Goal: Task Accomplishment & Management: Use online tool/utility

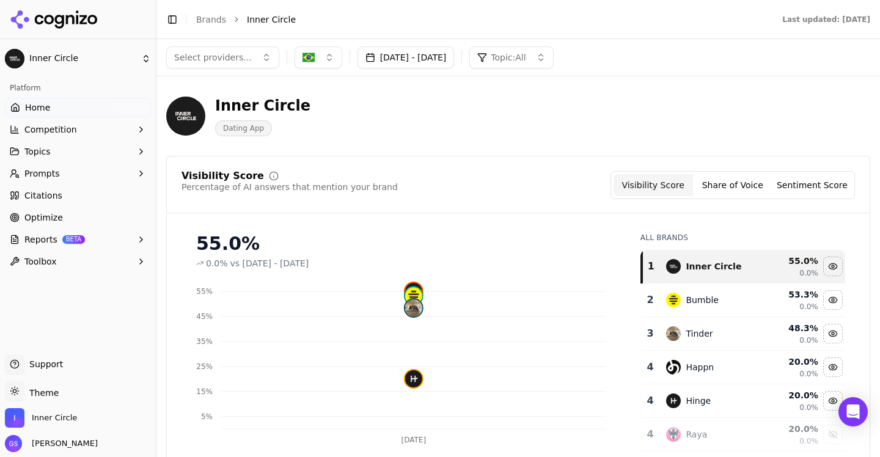
click at [53, 106] on link "Home" at bounding box center [78, 108] width 146 height 20
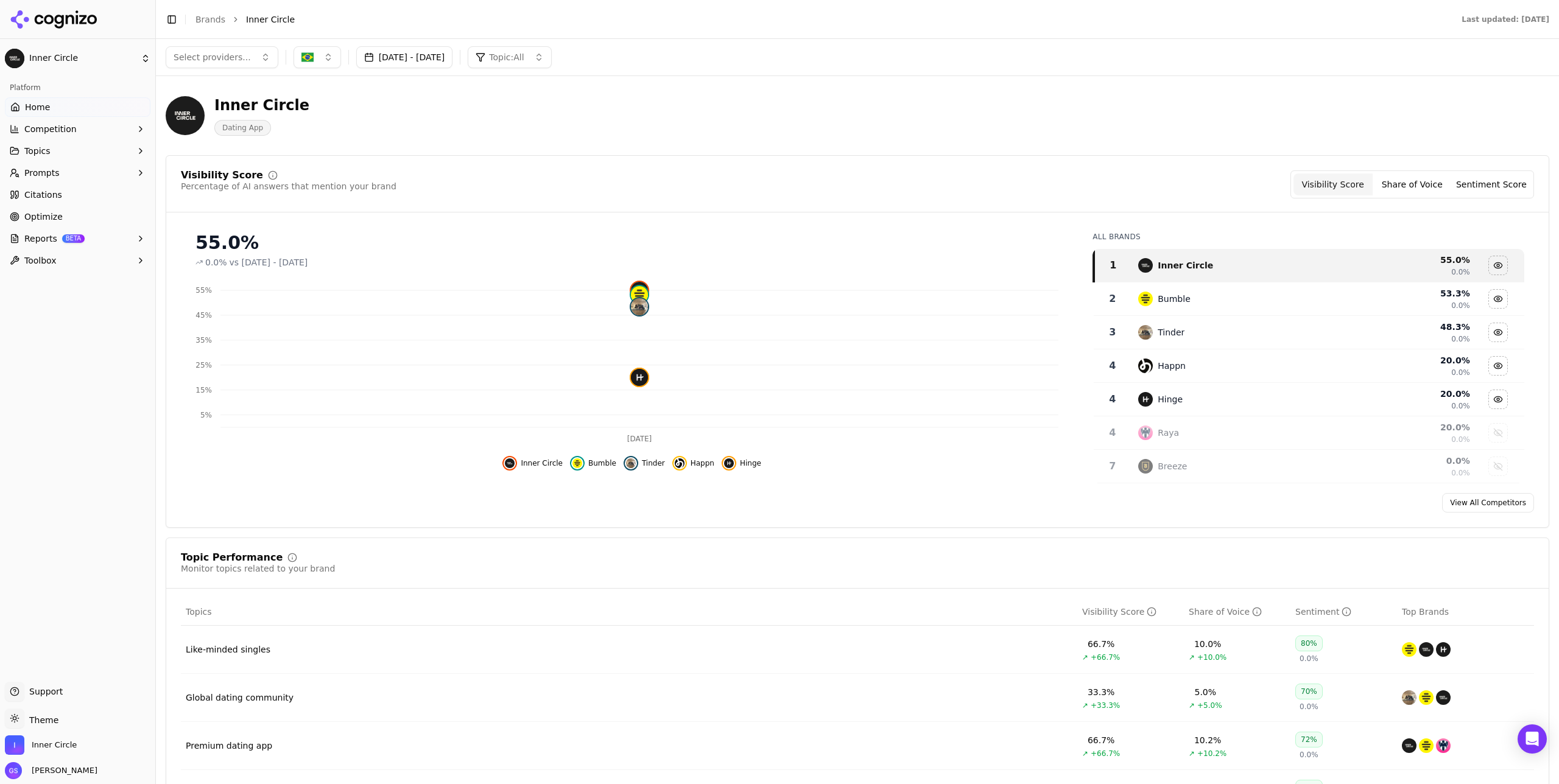
click at [748, 116] on div "Inner Circle Dating App" at bounding box center [857, 116] width 1384 height 60
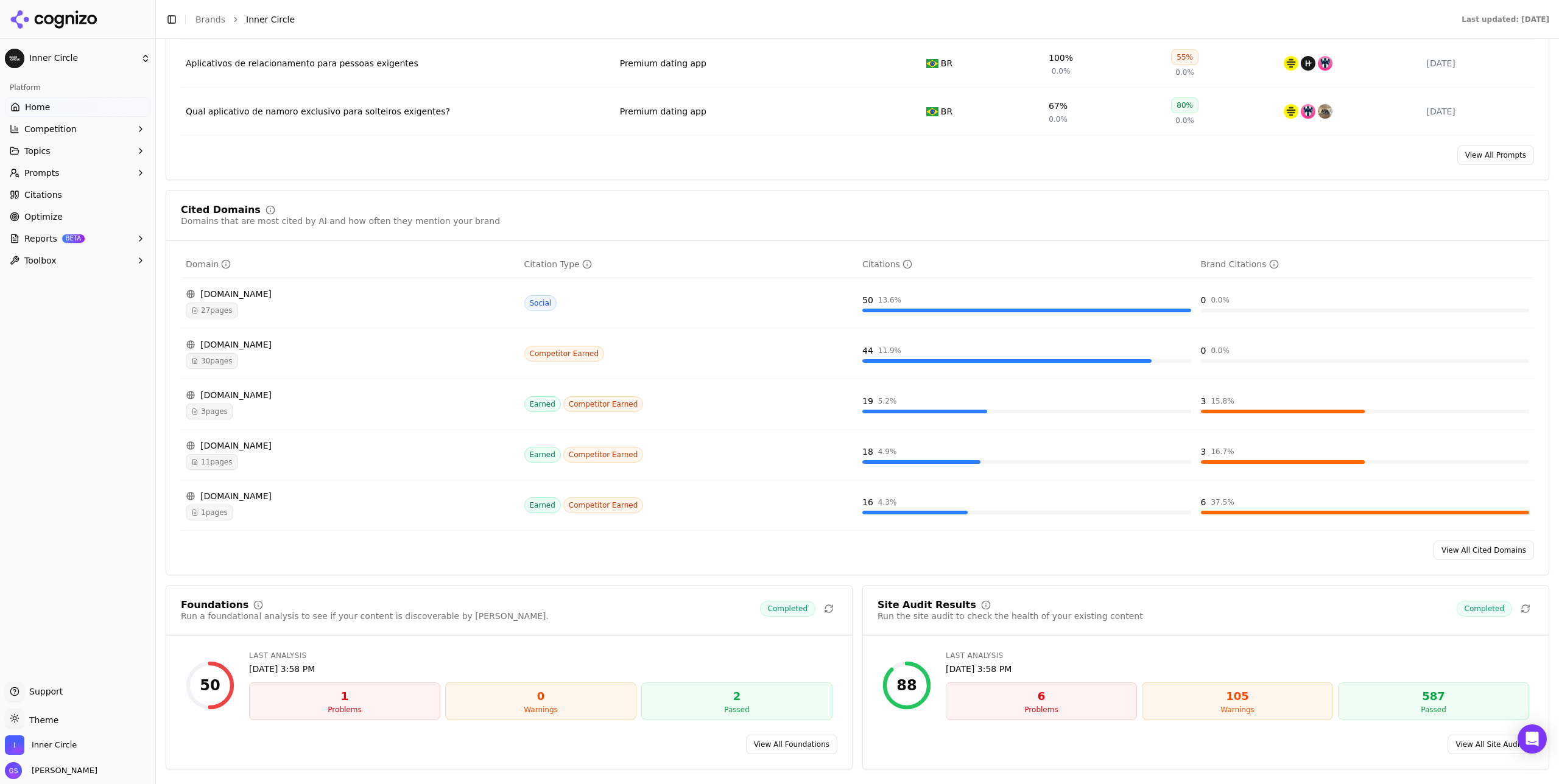
scroll to position [1129, 0]
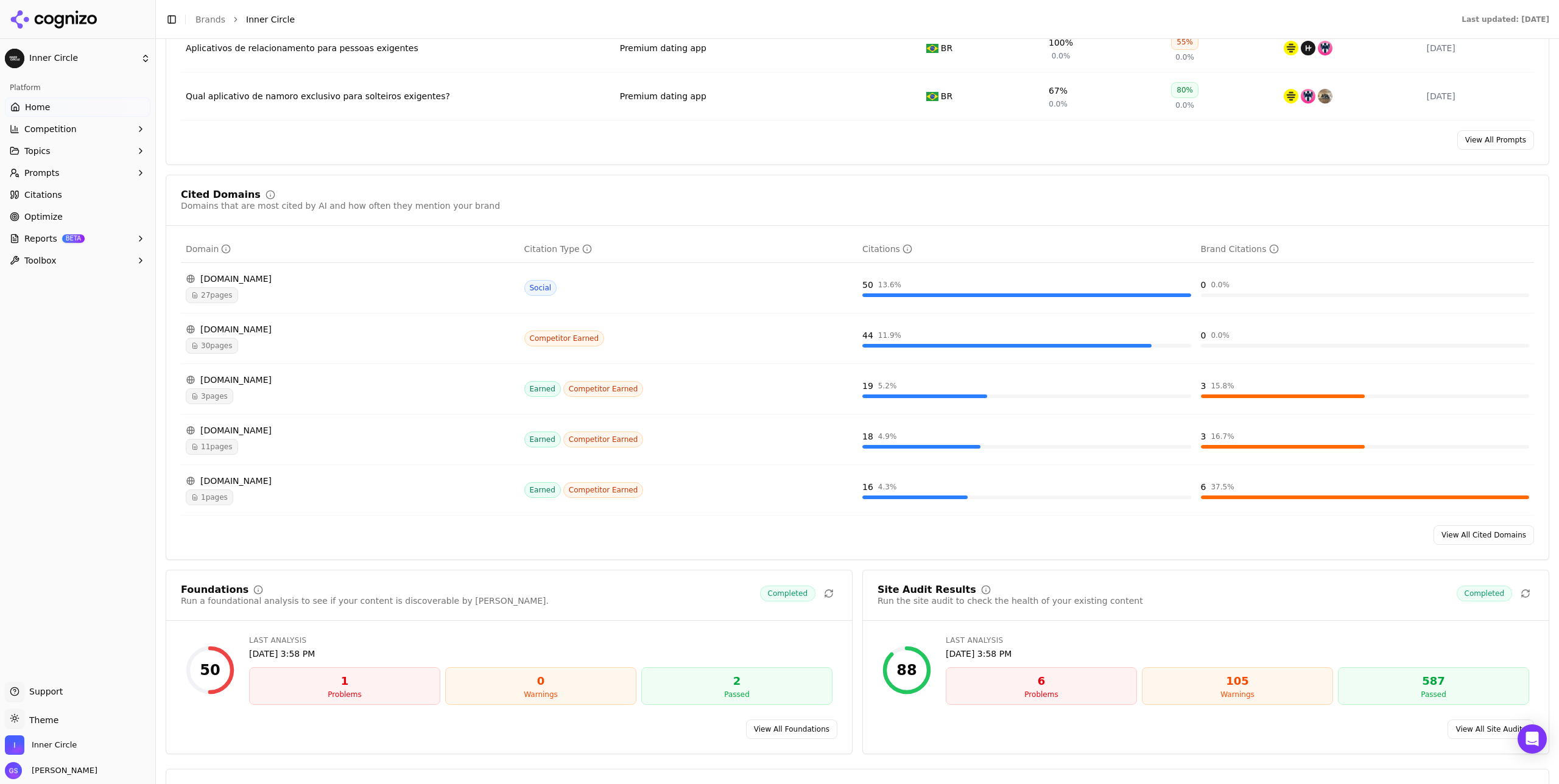
click at [198, 299] on icon "Data table" at bounding box center [194, 295] width 7 height 7
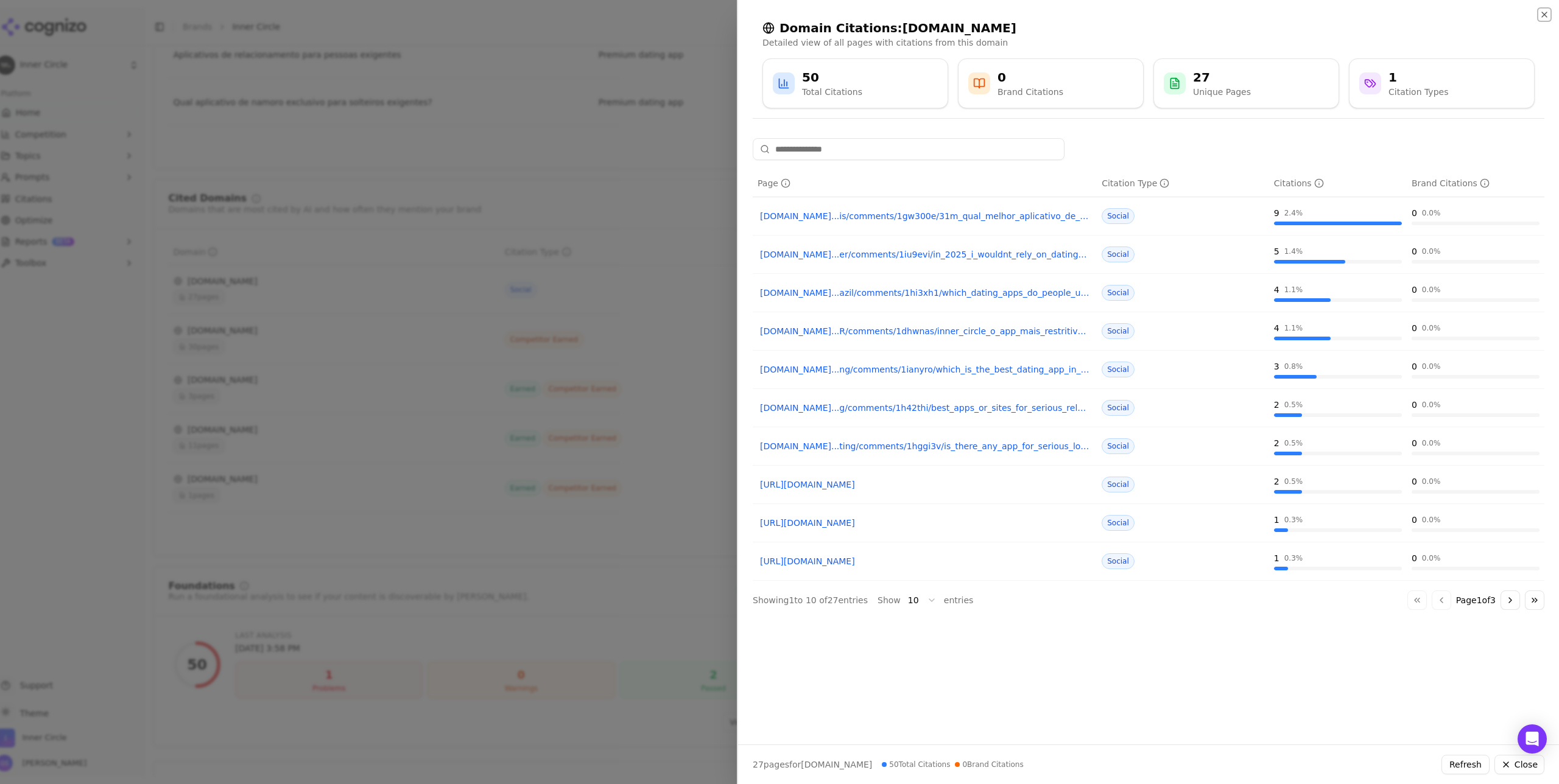
click at [876, 12] on icon "button" at bounding box center [1545, 15] width 10 height 10
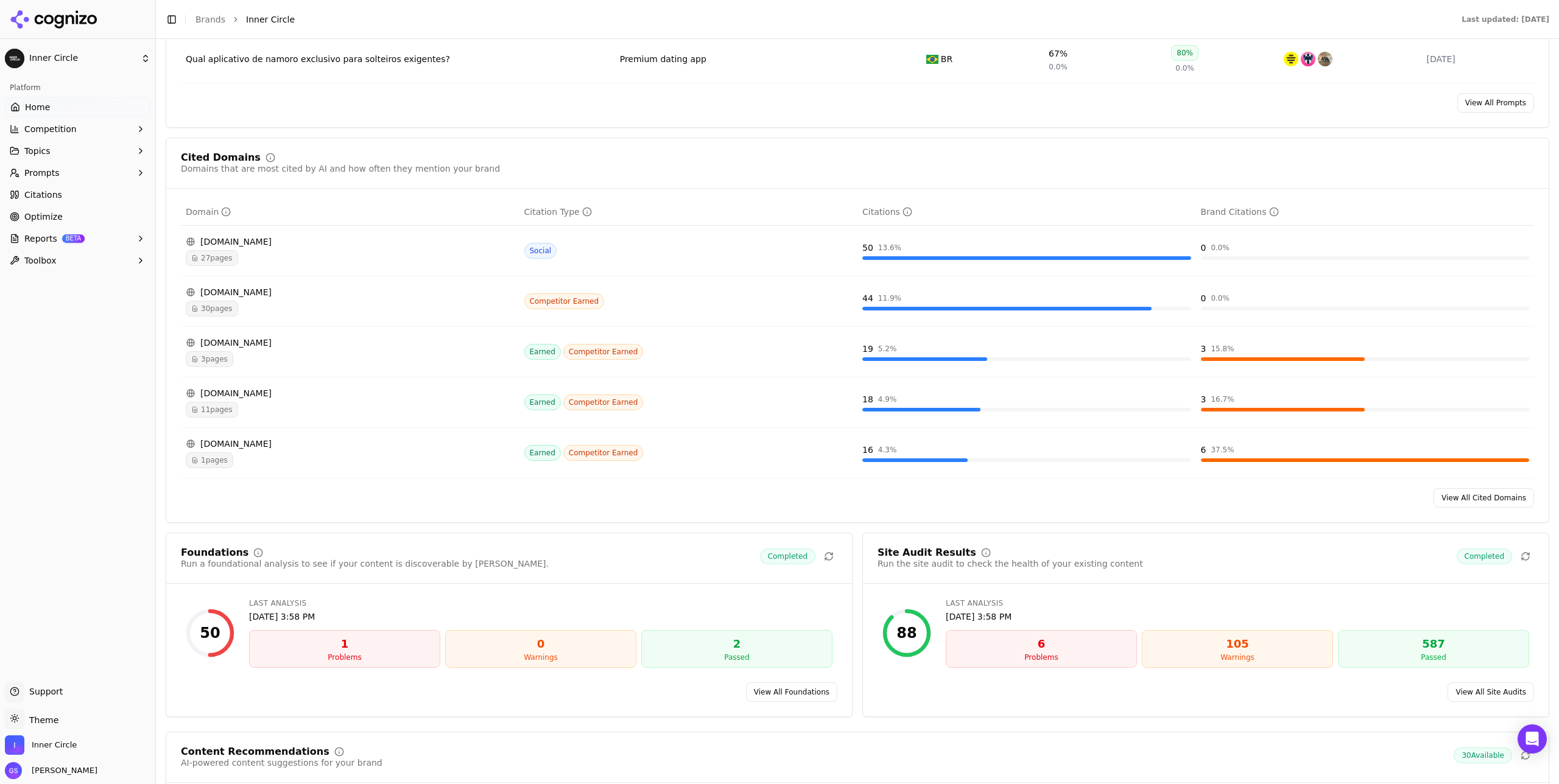
scroll to position [1204, 0]
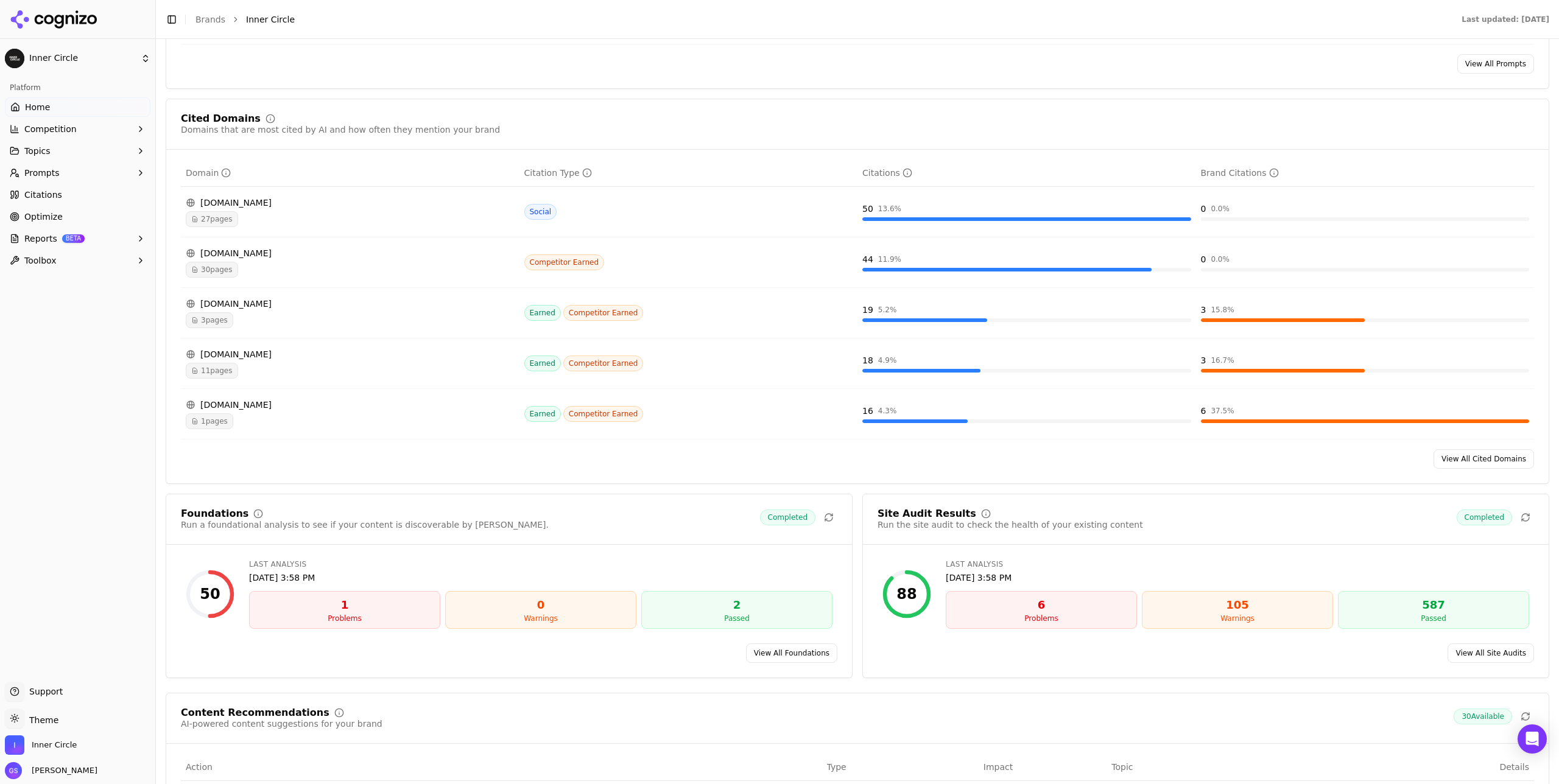
click at [219, 428] on span "1 pages" at bounding box center [209, 421] width 48 height 16
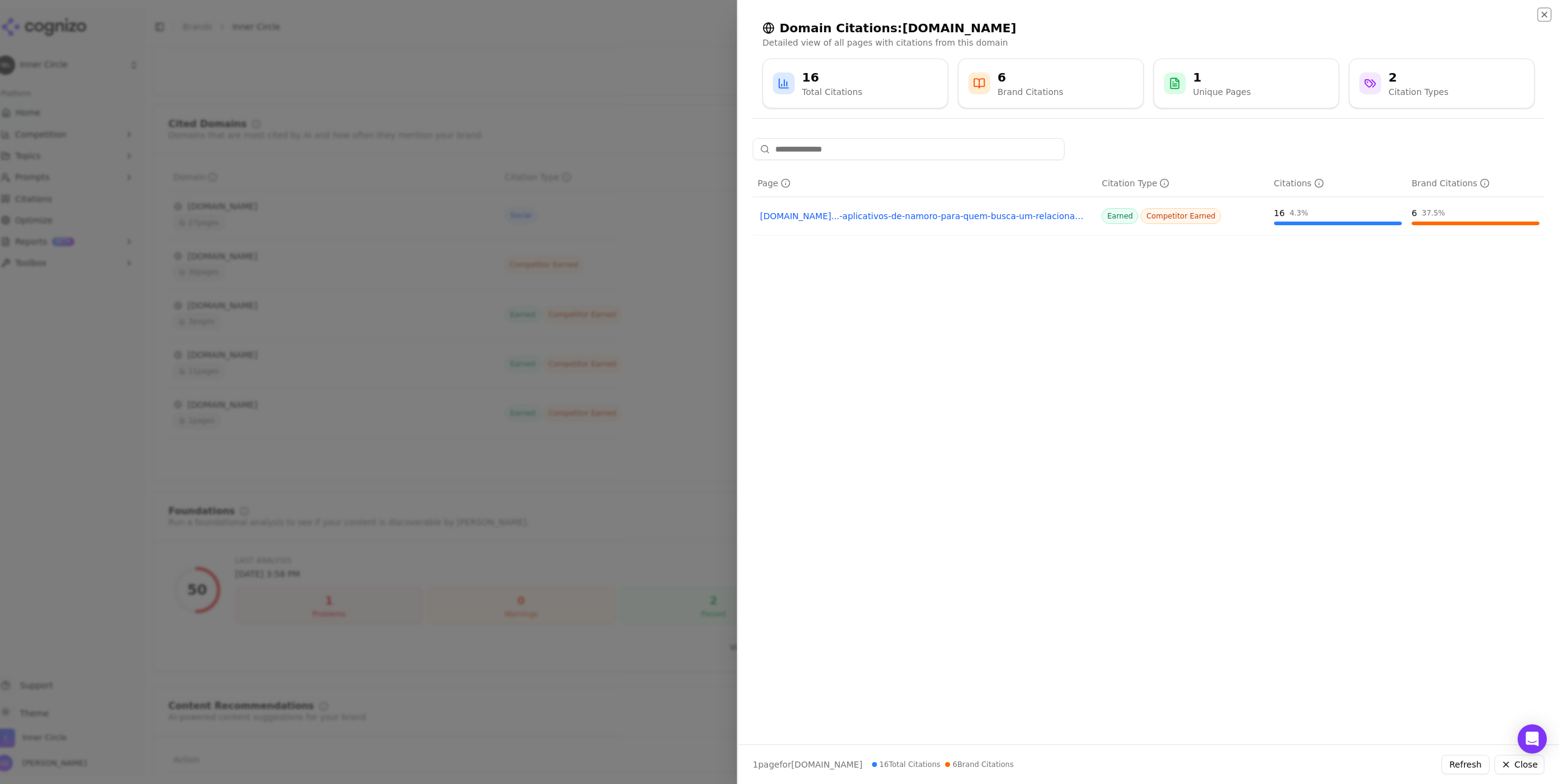
click at [876, 13] on icon "button" at bounding box center [1545, 15] width 10 height 10
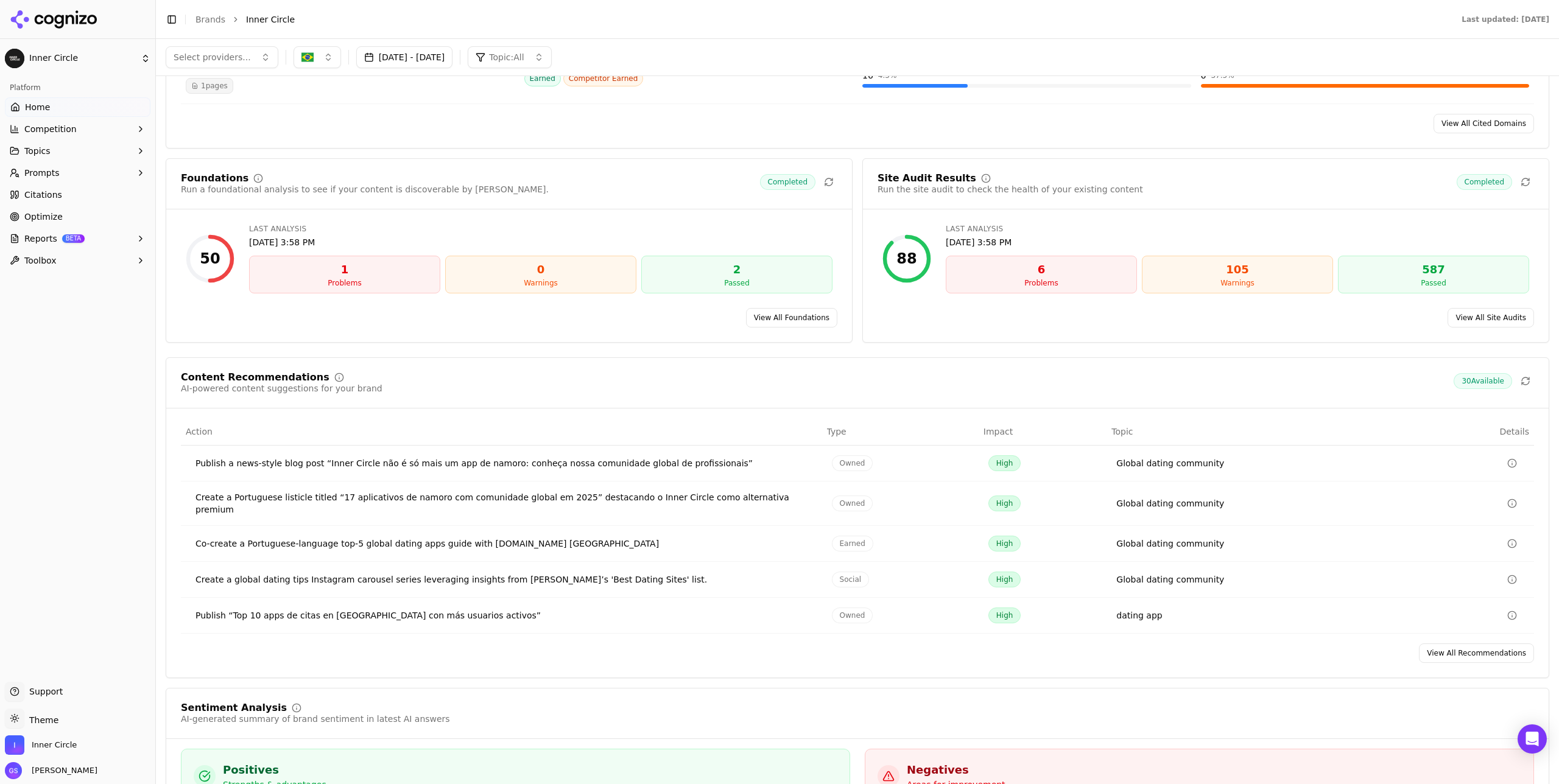
scroll to position [1492, 0]
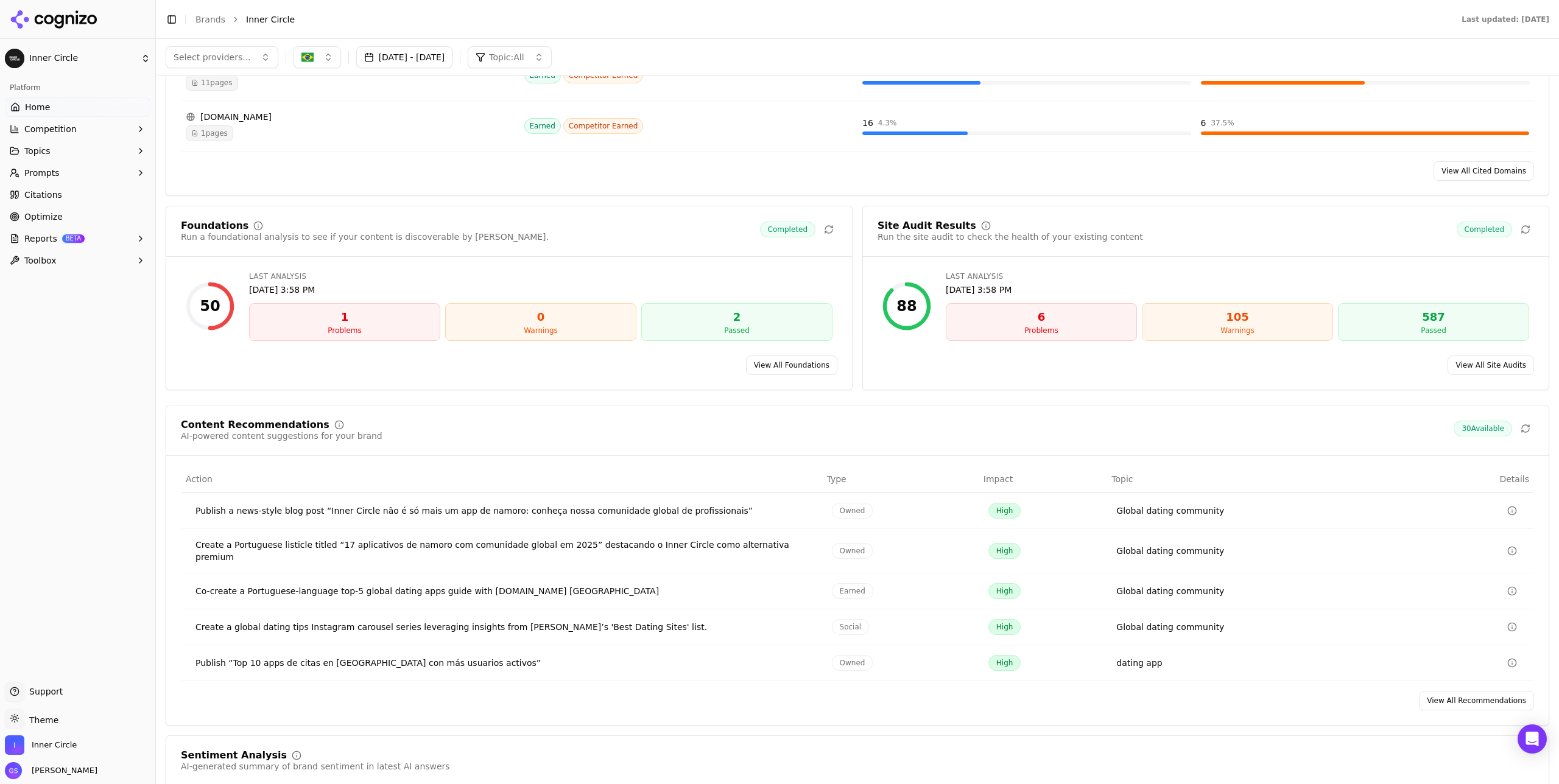
click at [317, 51] on button "button" at bounding box center [318, 57] width 48 height 22
click at [333, 124] on span "[GEOGRAPHIC_DATA]" at bounding box center [357, 125] width 90 height 12
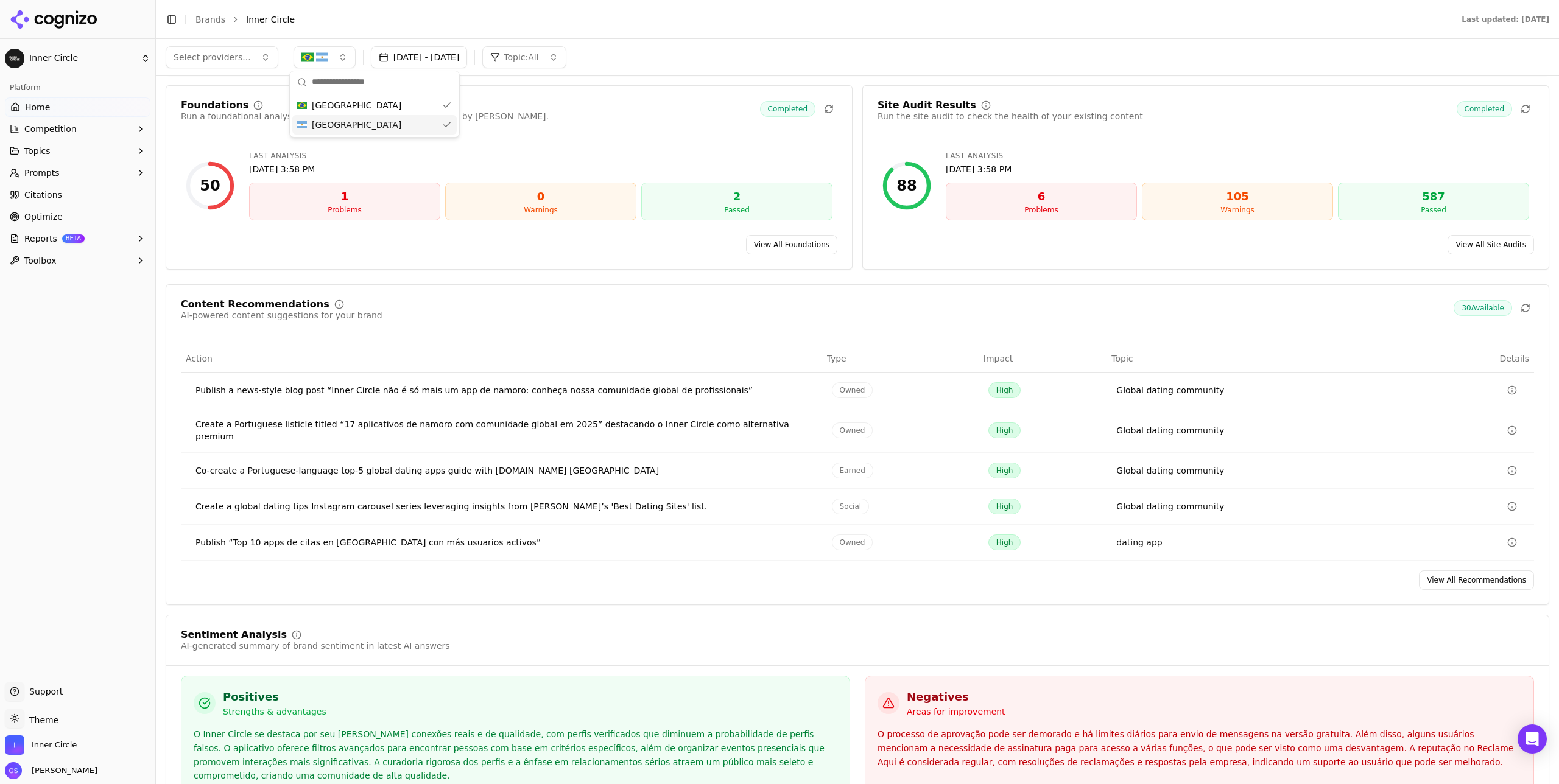
click at [597, 123] on div "Foundations Run a foundational analysis to see if your content is discoverable …" at bounding box center [509, 119] width 686 height 36
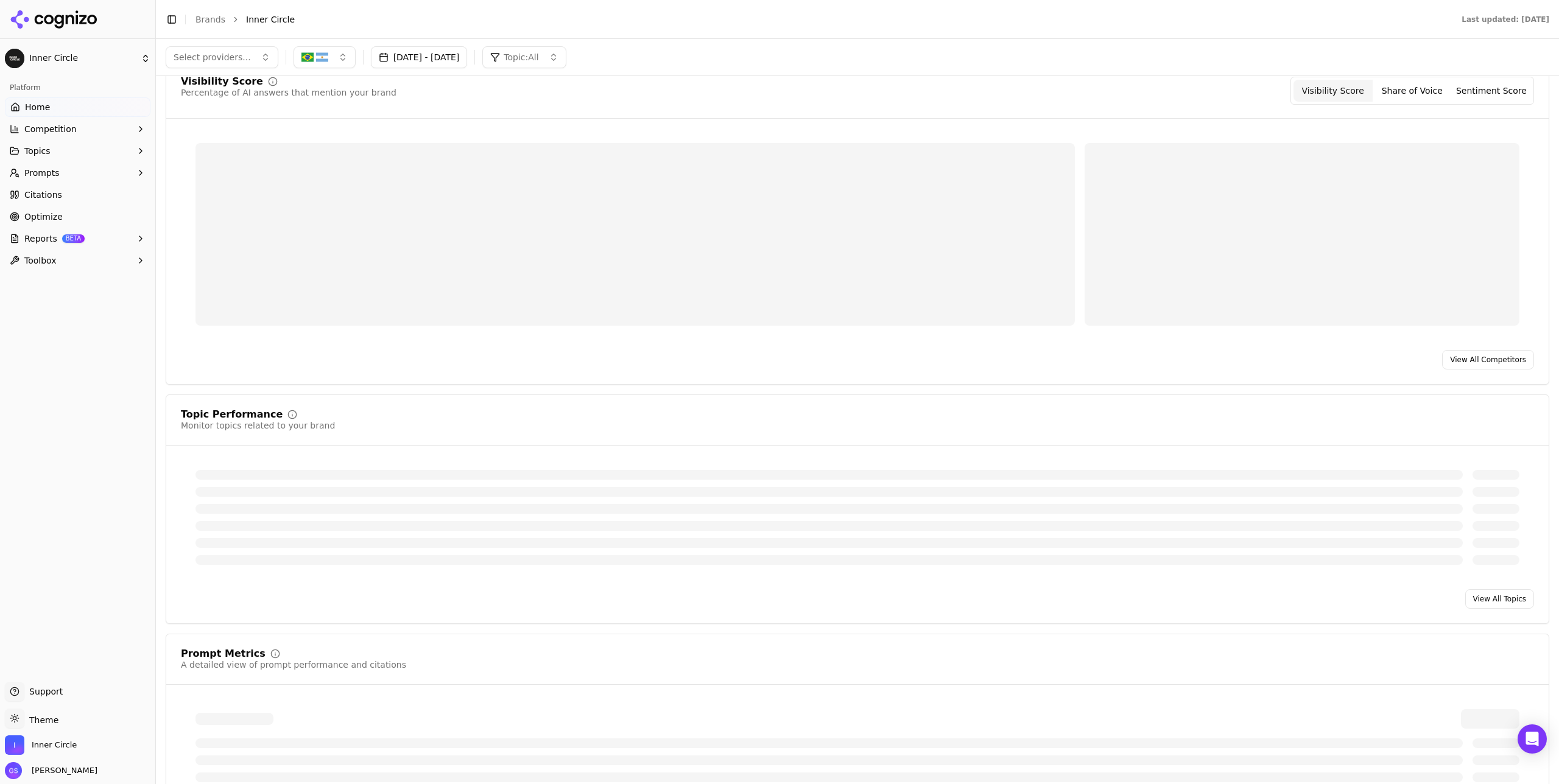
scroll to position [0, 0]
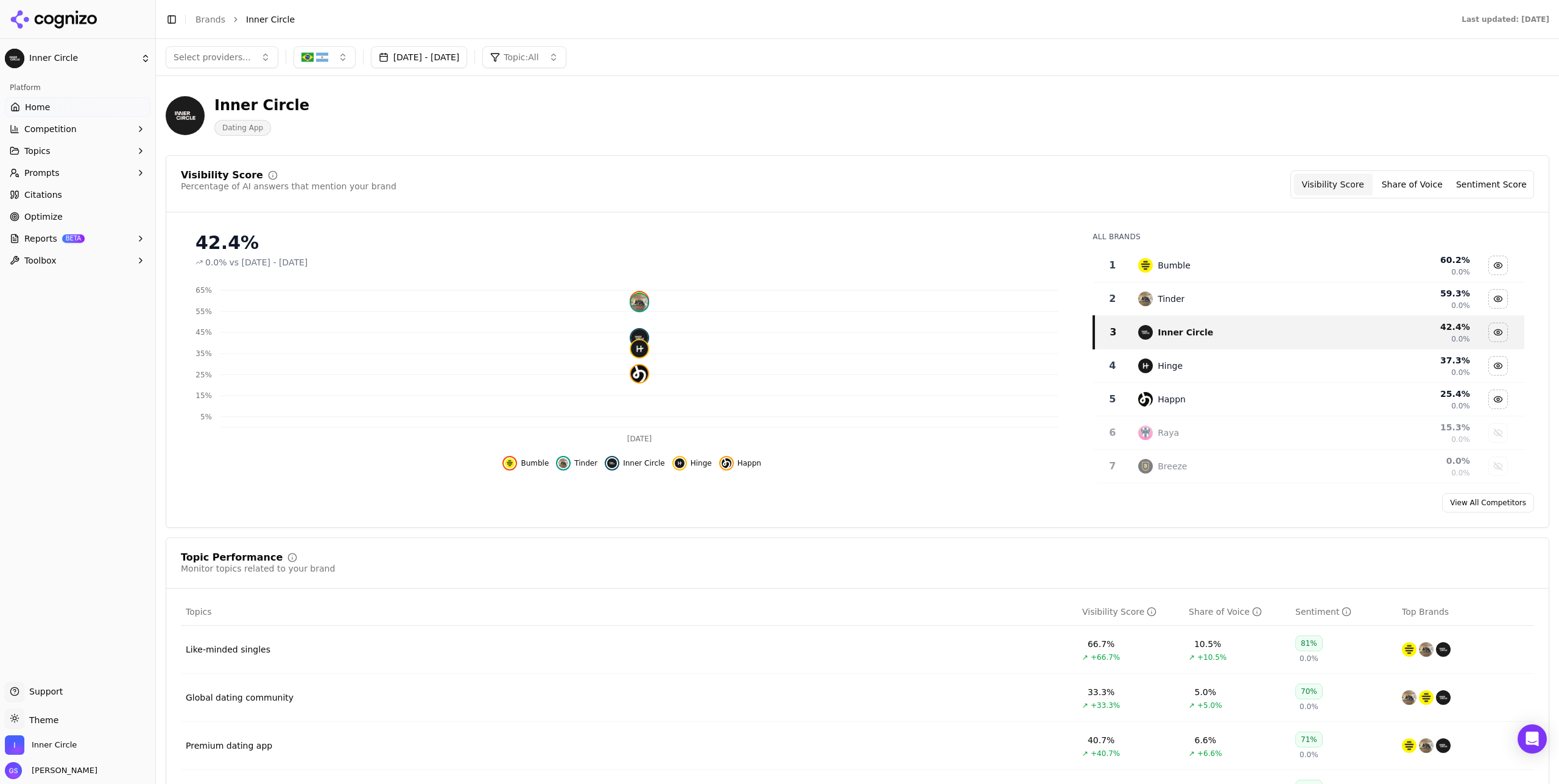
click at [612, 159] on div "Visibility Score Percentage of AI answers that mention your brand Visibility Sc…" at bounding box center [857, 342] width 1384 height 373
click at [339, 60] on button "button" at bounding box center [325, 57] width 62 height 22
drag, startPoint x: 334, startPoint y: 106, endPoint x: 341, endPoint y: 105, distance: 7.1
click at [335, 106] on div "[GEOGRAPHIC_DATA]" at bounding box center [374, 106] width 164 height 20
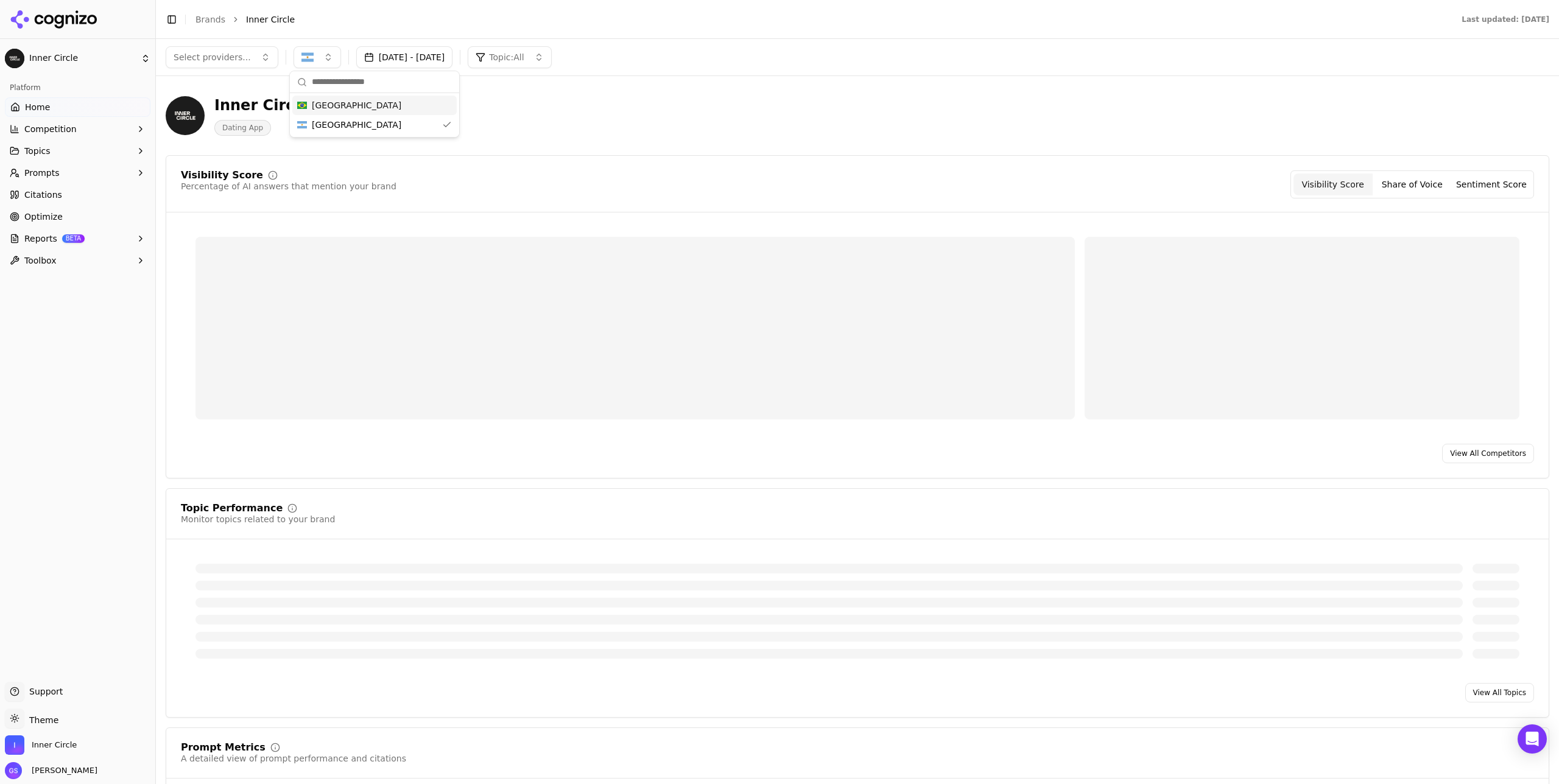
click at [621, 114] on div "Inner Circle Dating App" at bounding box center [439, 116] width 546 height 40
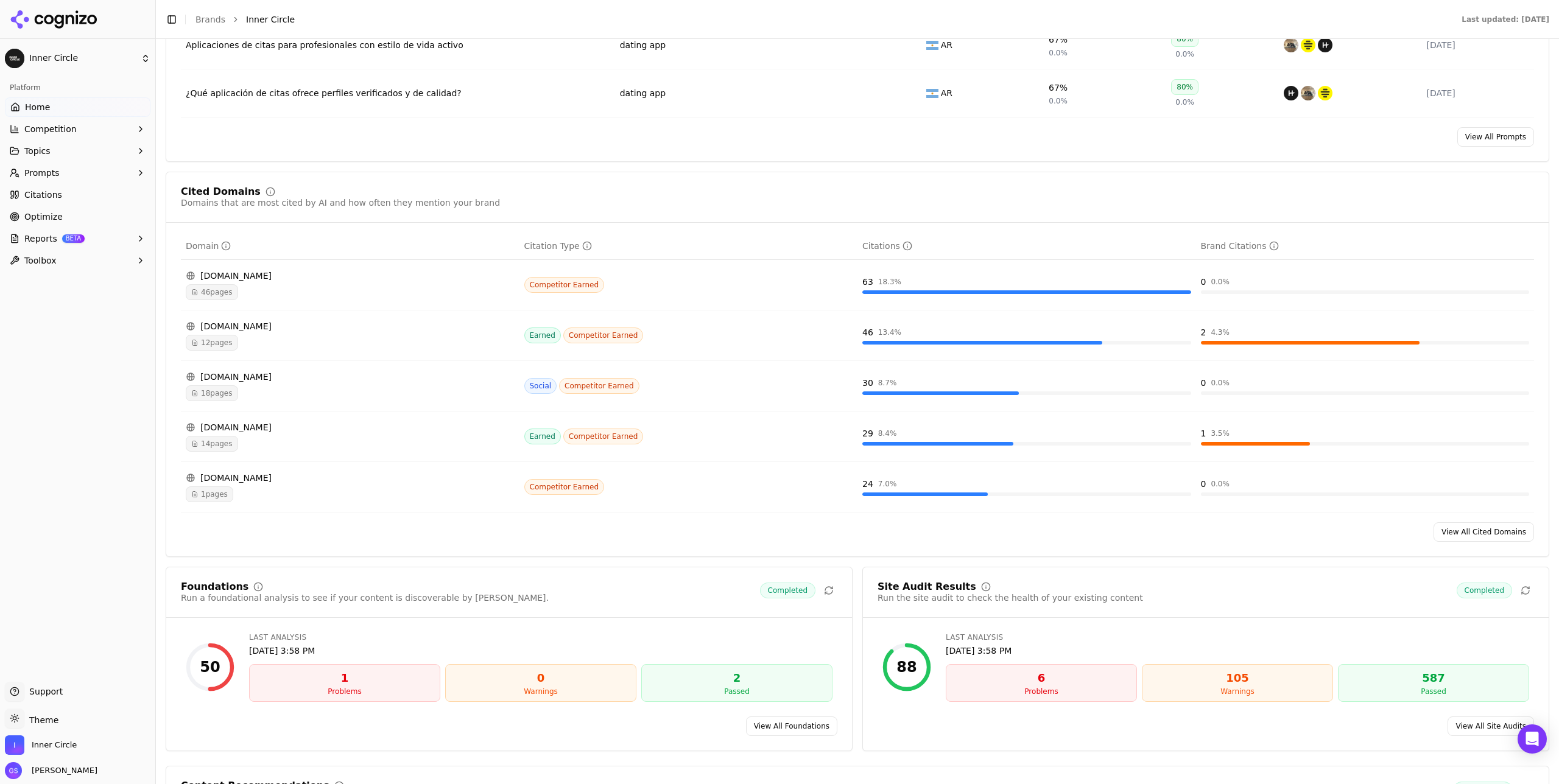
scroll to position [1139, 0]
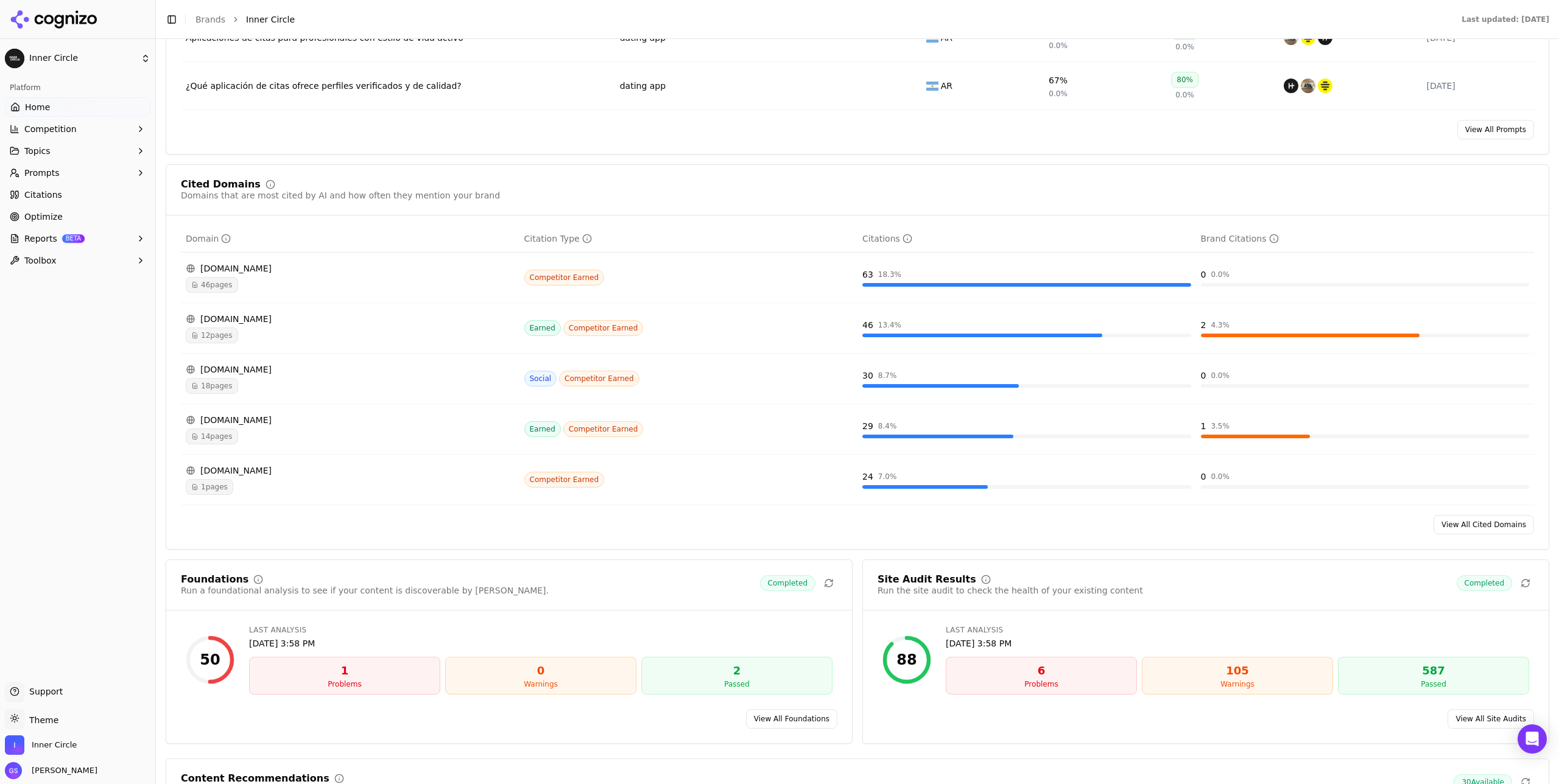
click at [210, 290] on span "46 pages" at bounding box center [211, 285] width 53 height 16
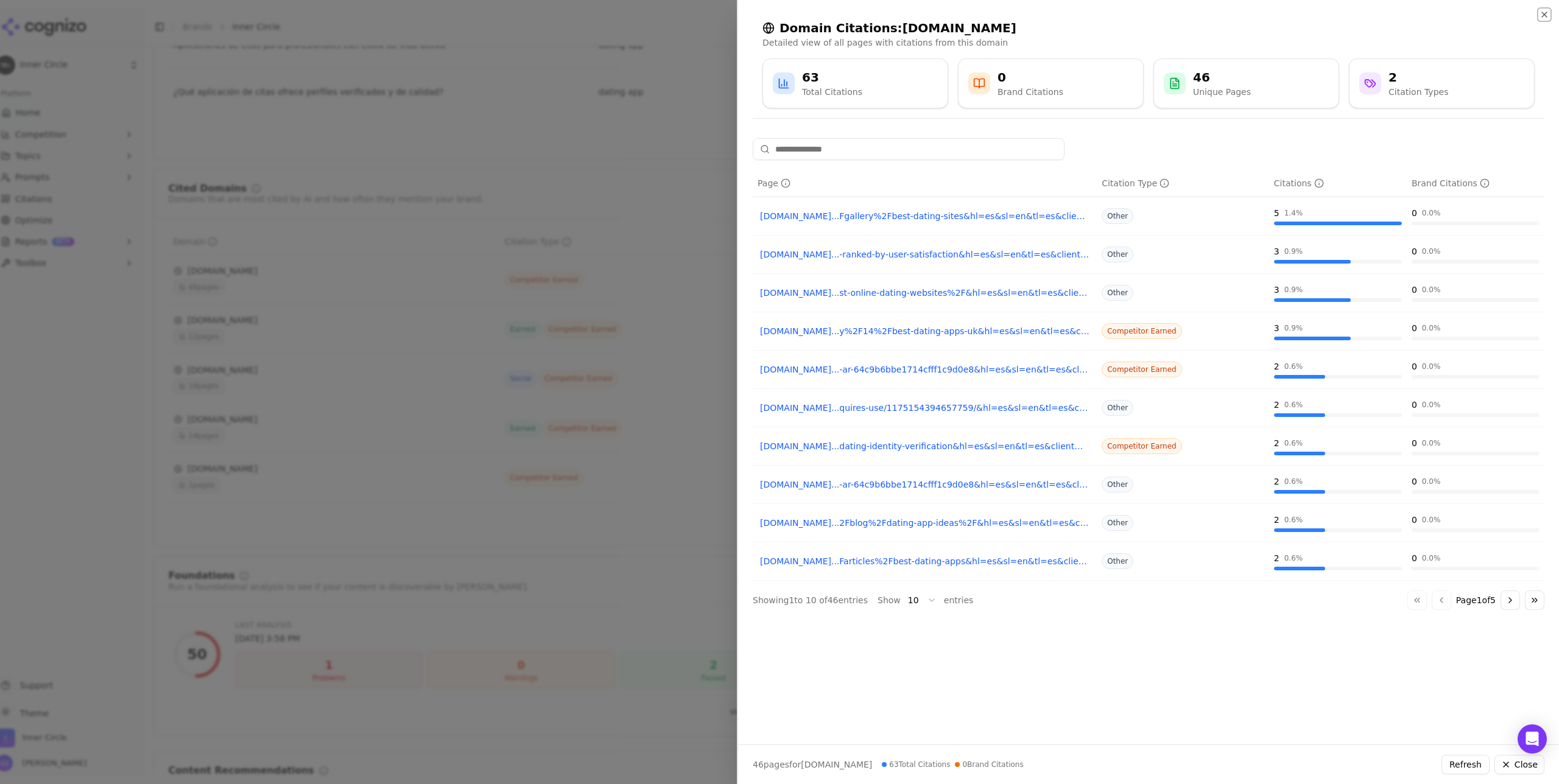
click at [876, 12] on icon "button" at bounding box center [1545, 15] width 10 height 10
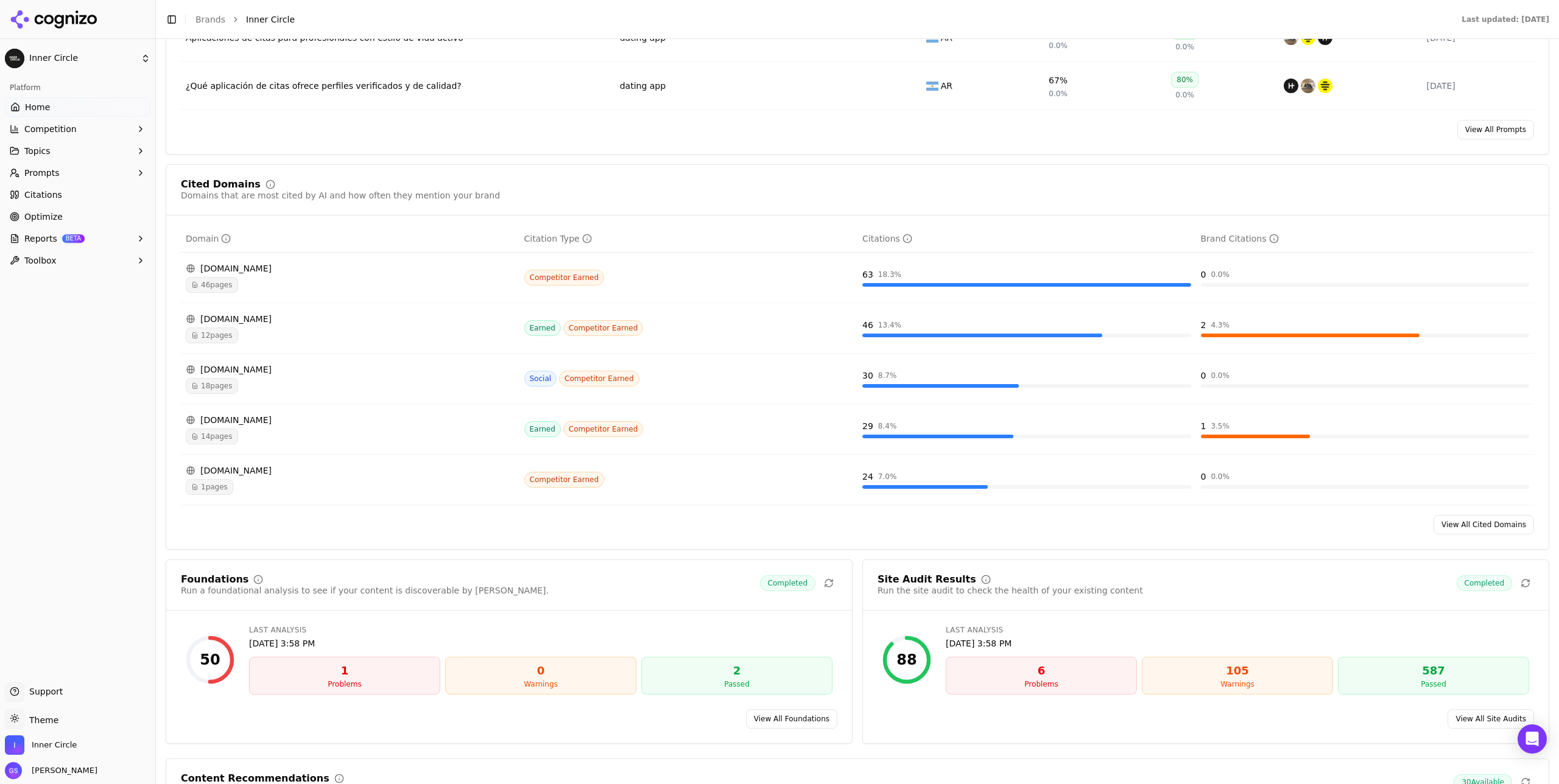
scroll to position [1141, 0]
click at [287, 440] on div "14 pages" at bounding box center [350, 434] width 329 height 16
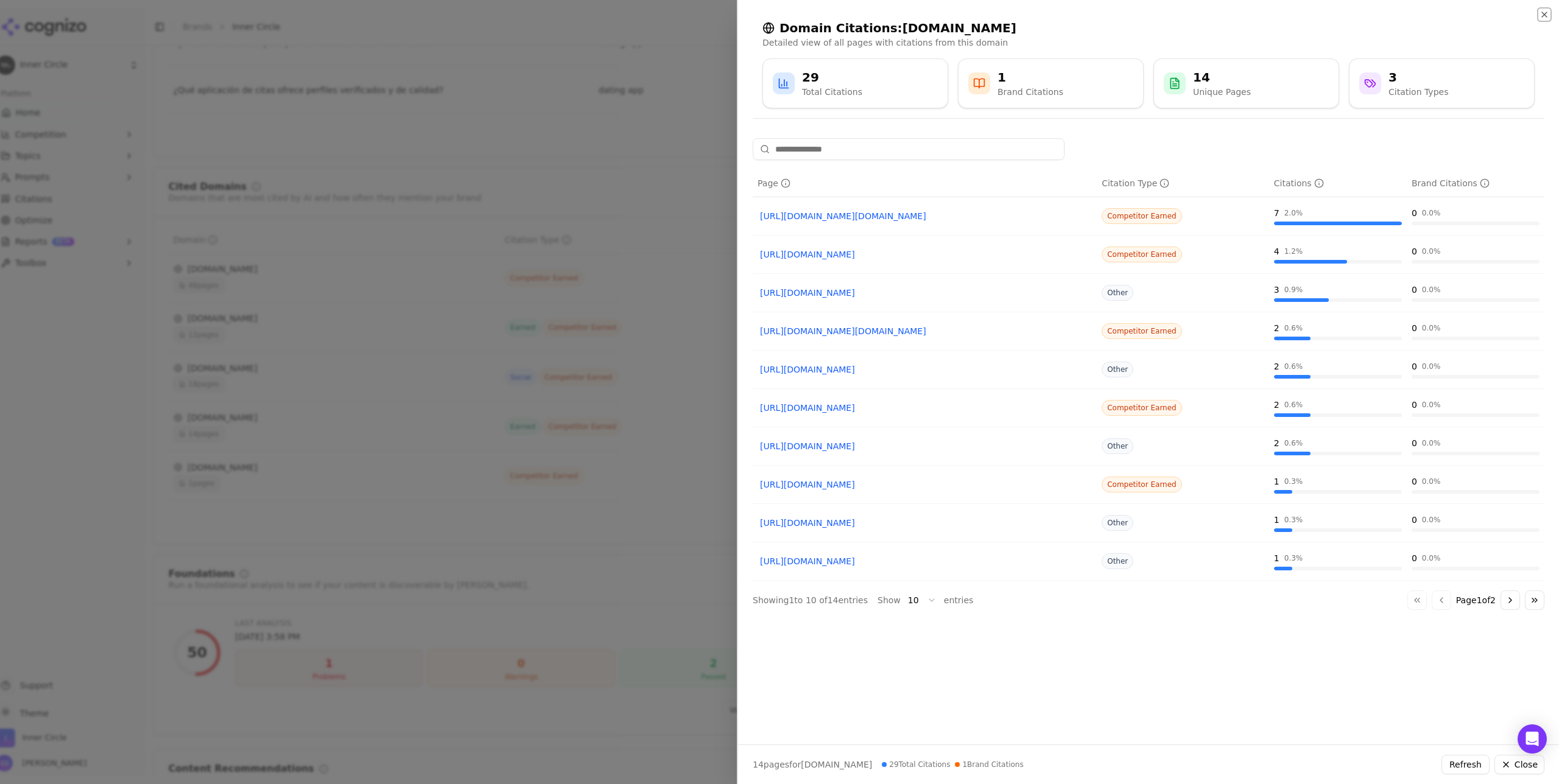
click at [876, 13] on icon "button" at bounding box center [1545, 15] width 10 height 10
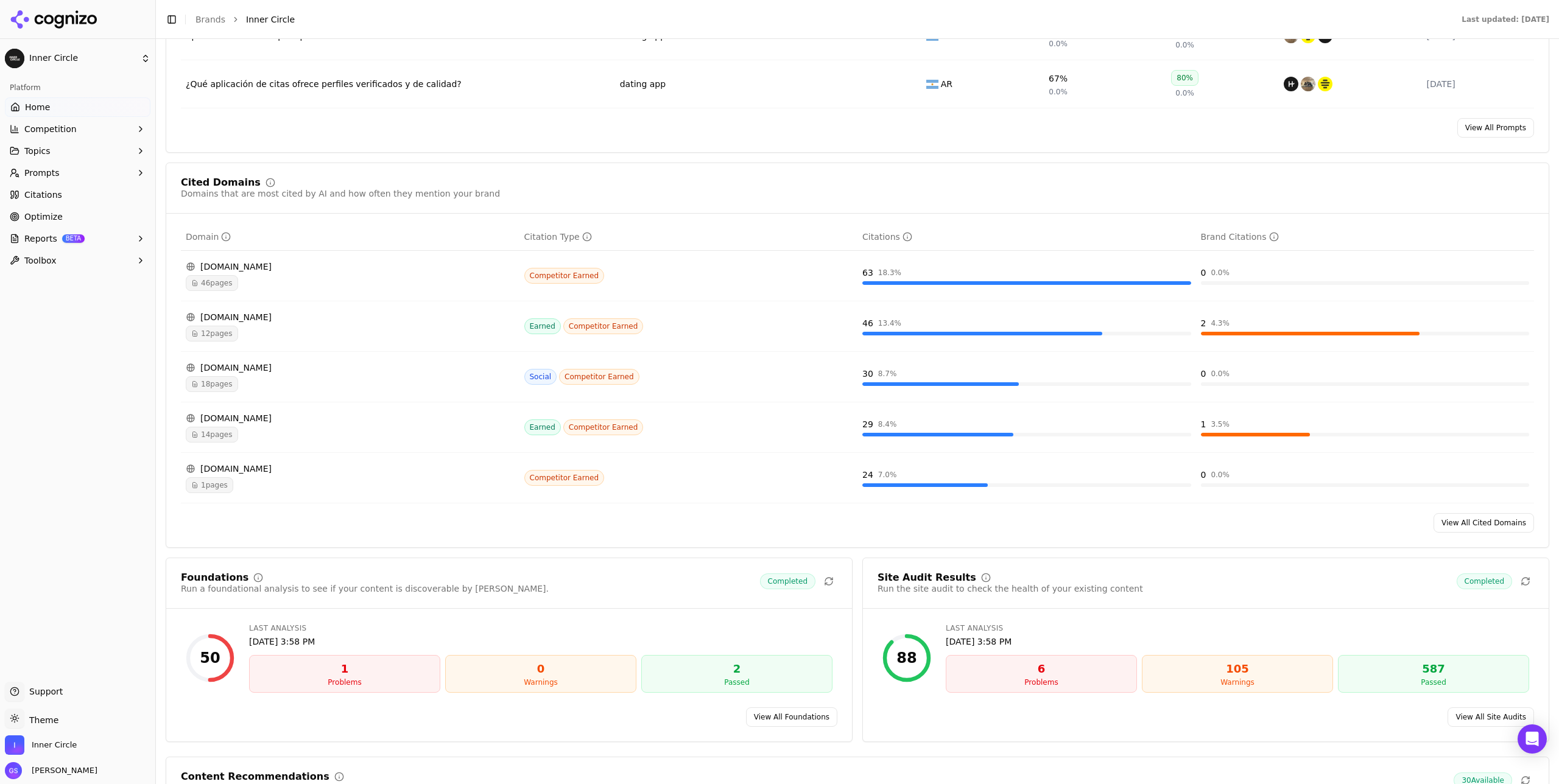
click at [221, 454] on span "1 pages" at bounding box center [209, 485] width 48 height 16
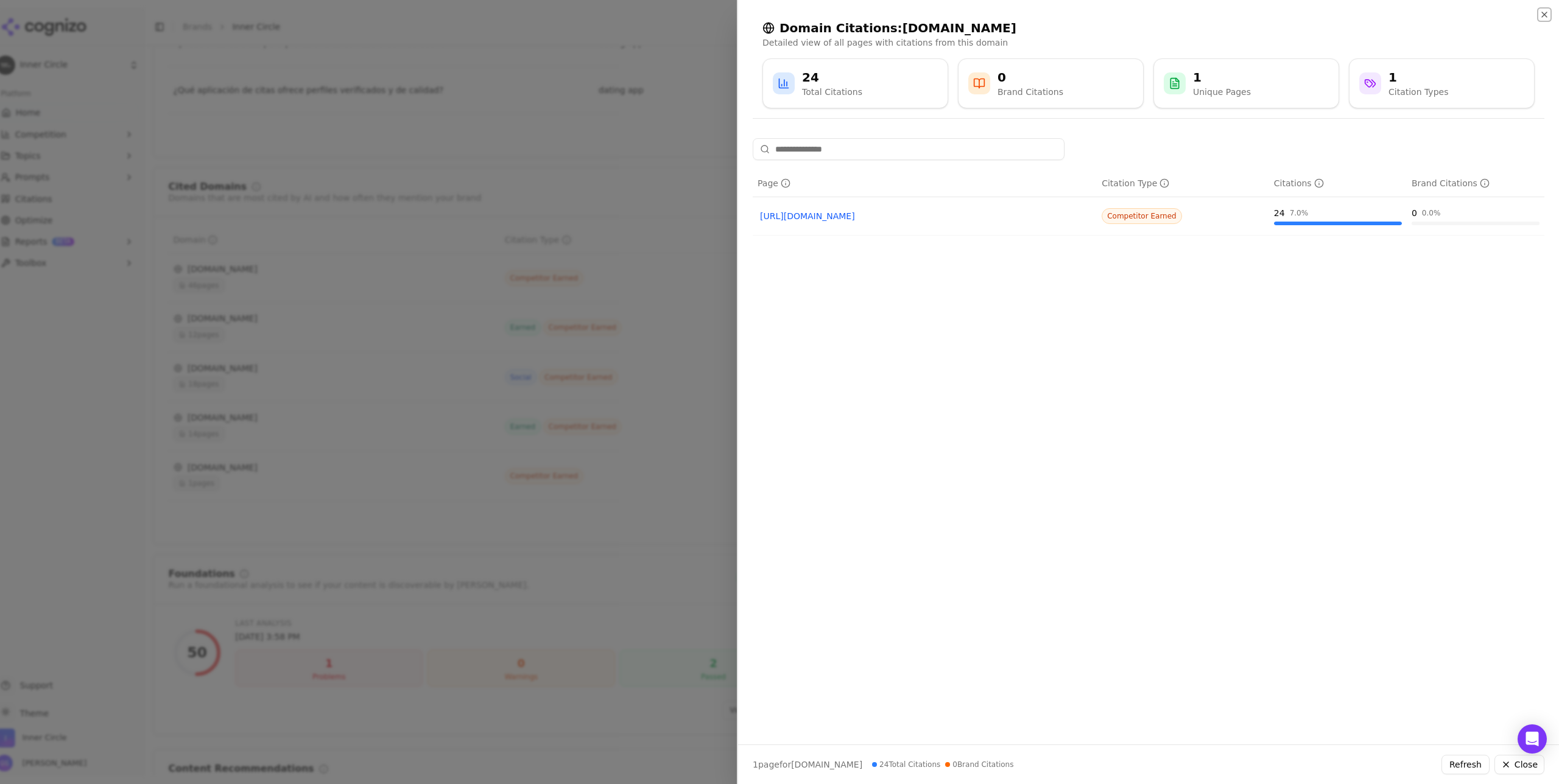
click at [876, 16] on icon "button" at bounding box center [1545, 15] width 10 height 10
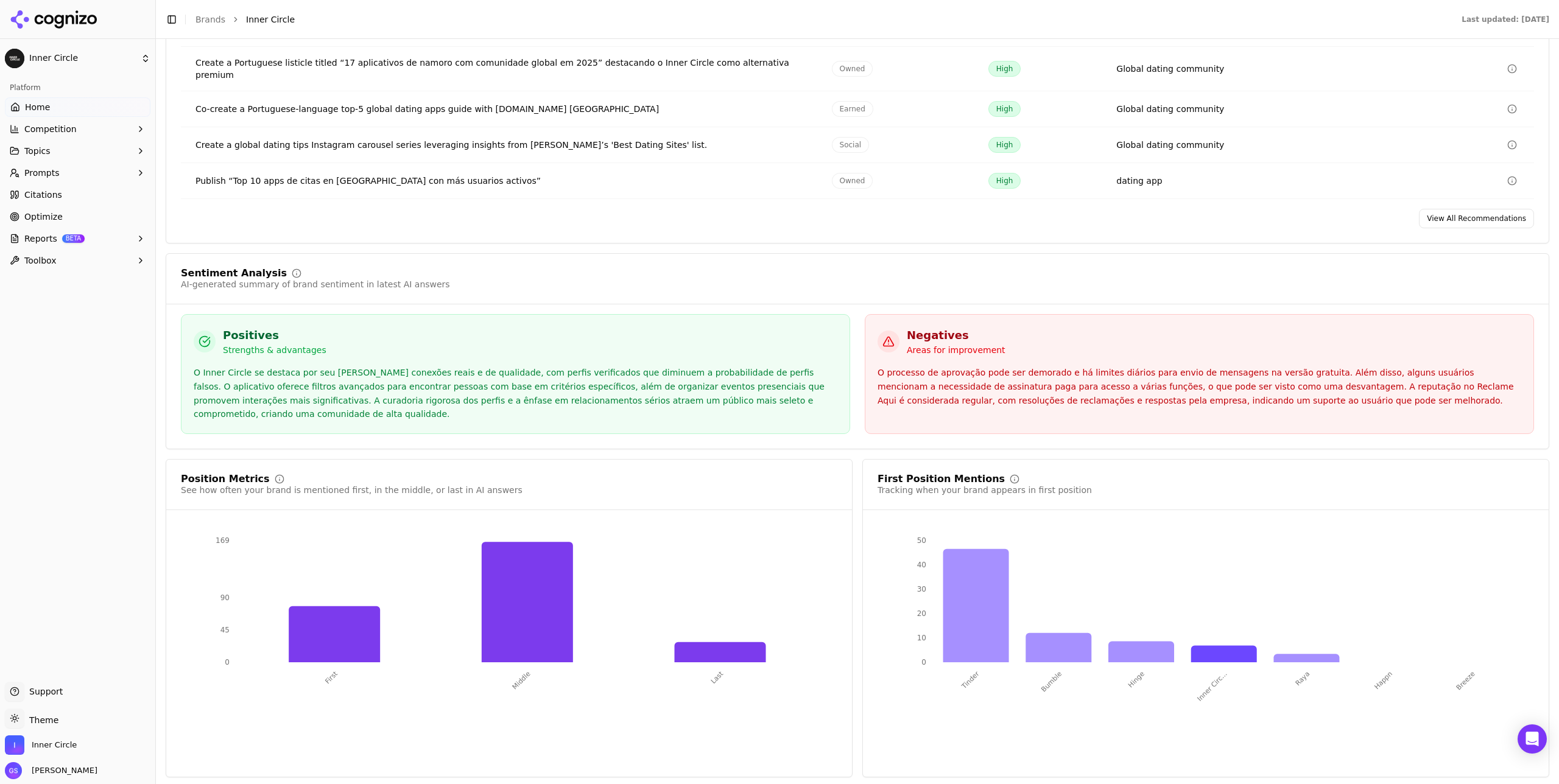
scroll to position [1979, 0]
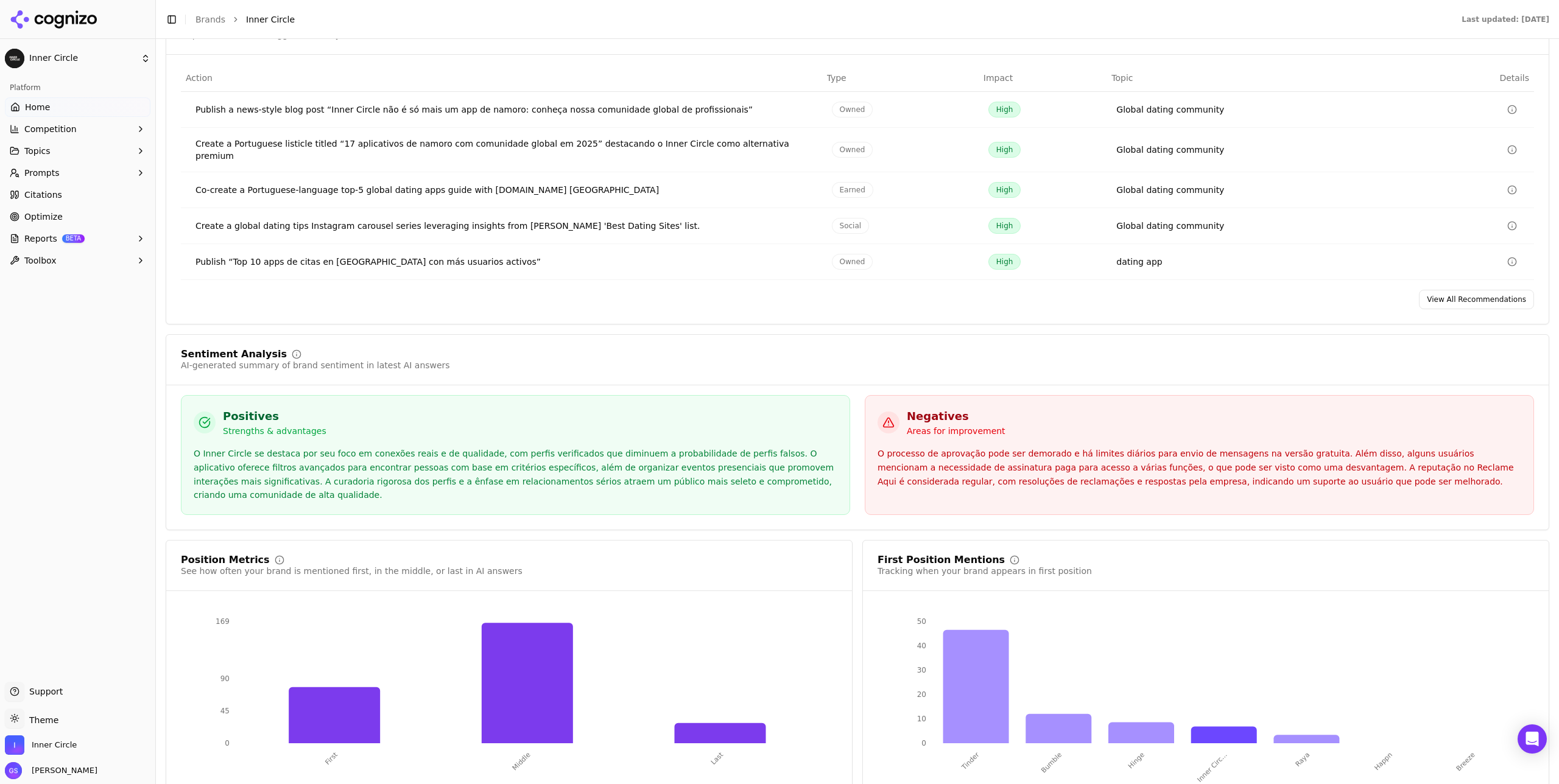
scroll to position [1919, 0]
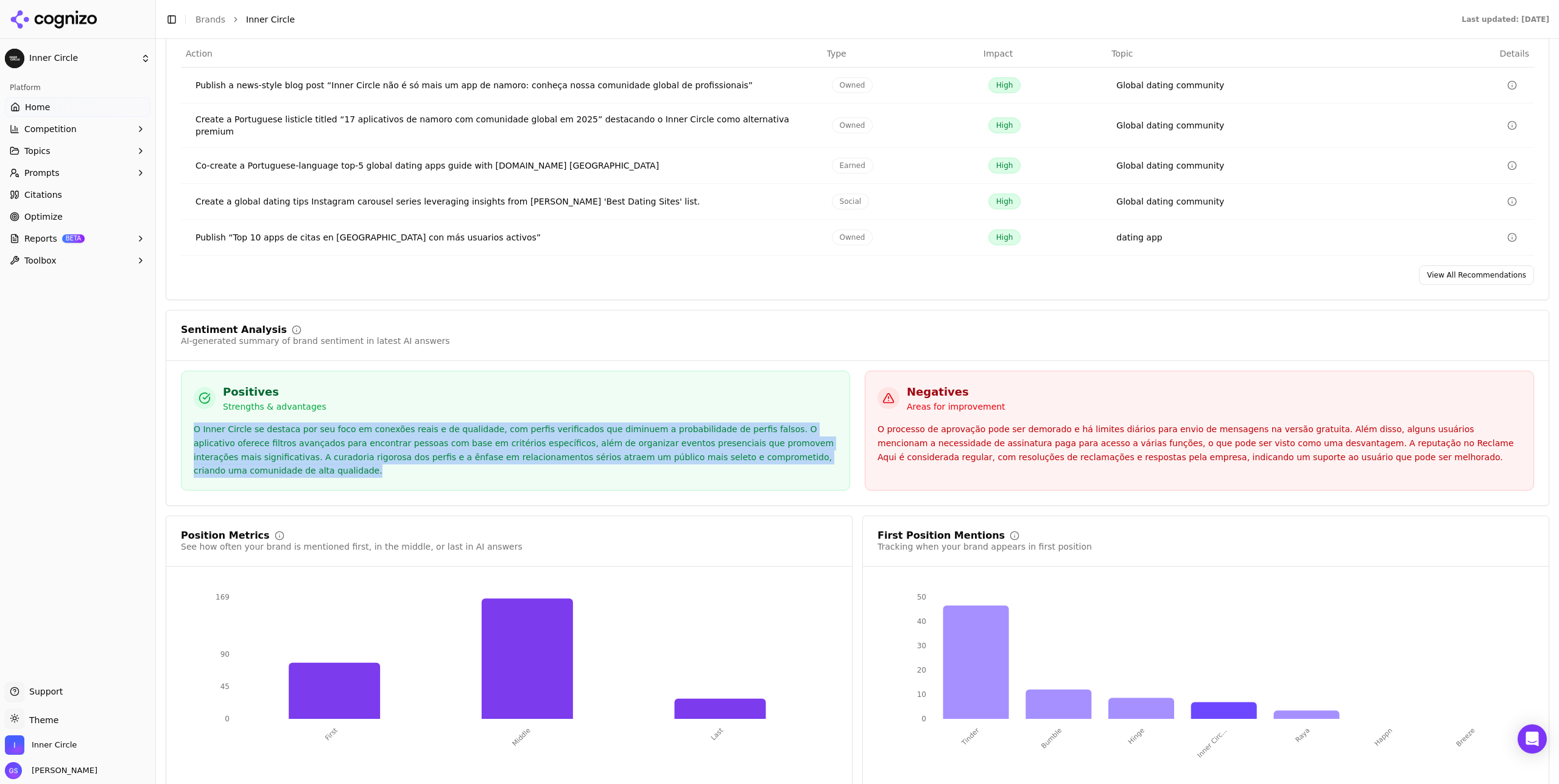
drag, startPoint x: 269, startPoint y: 473, endPoint x: 188, endPoint y: 428, distance: 92.7
click at [188, 428] on div "Positives Strengths & advantages O Inner Circle se destaca por seu foco em cone…" at bounding box center [515, 430] width 670 height 120
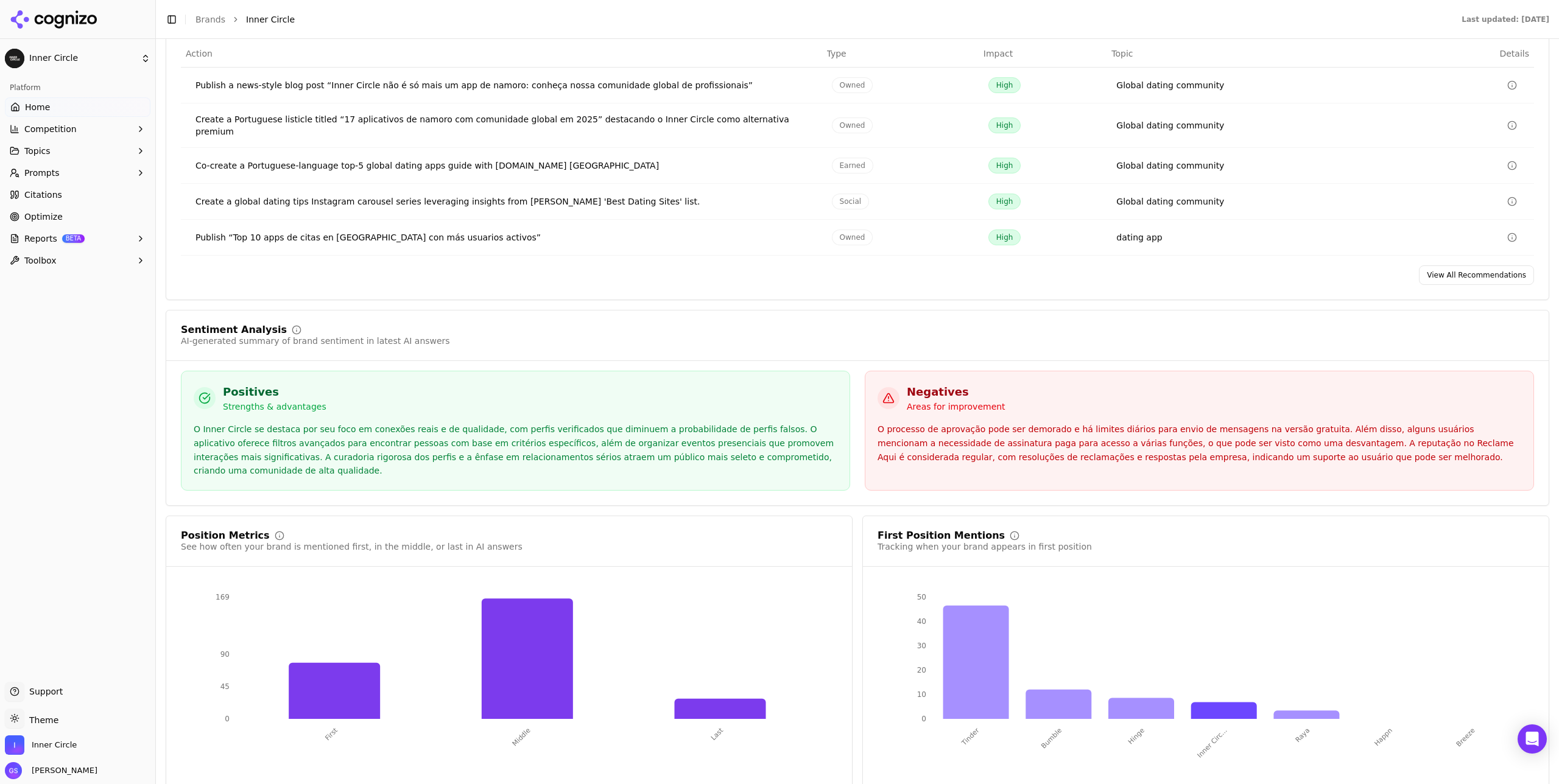
click at [860, 284] on div "View All Recommendations" at bounding box center [857, 275] width 1383 height 20
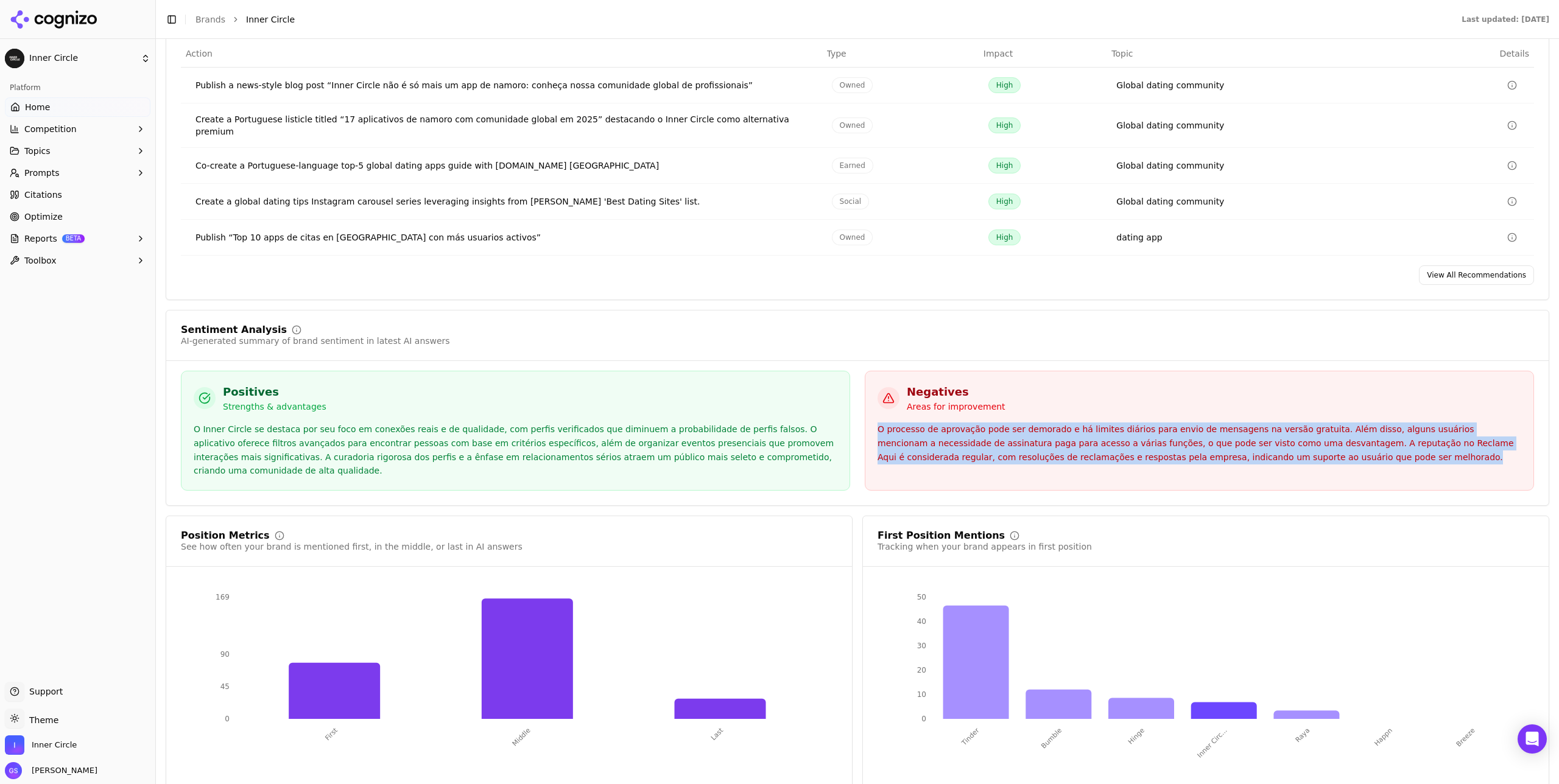
drag, startPoint x: 1362, startPoint y: 460, endPoint x: 912, endPoint y: 435, distance: 450.7
click at [878, 432] on div "O processo de aprovação pode ser demorado e há limites diários para envio de me…" at bounding box center [1200, 443] width 644 height 42
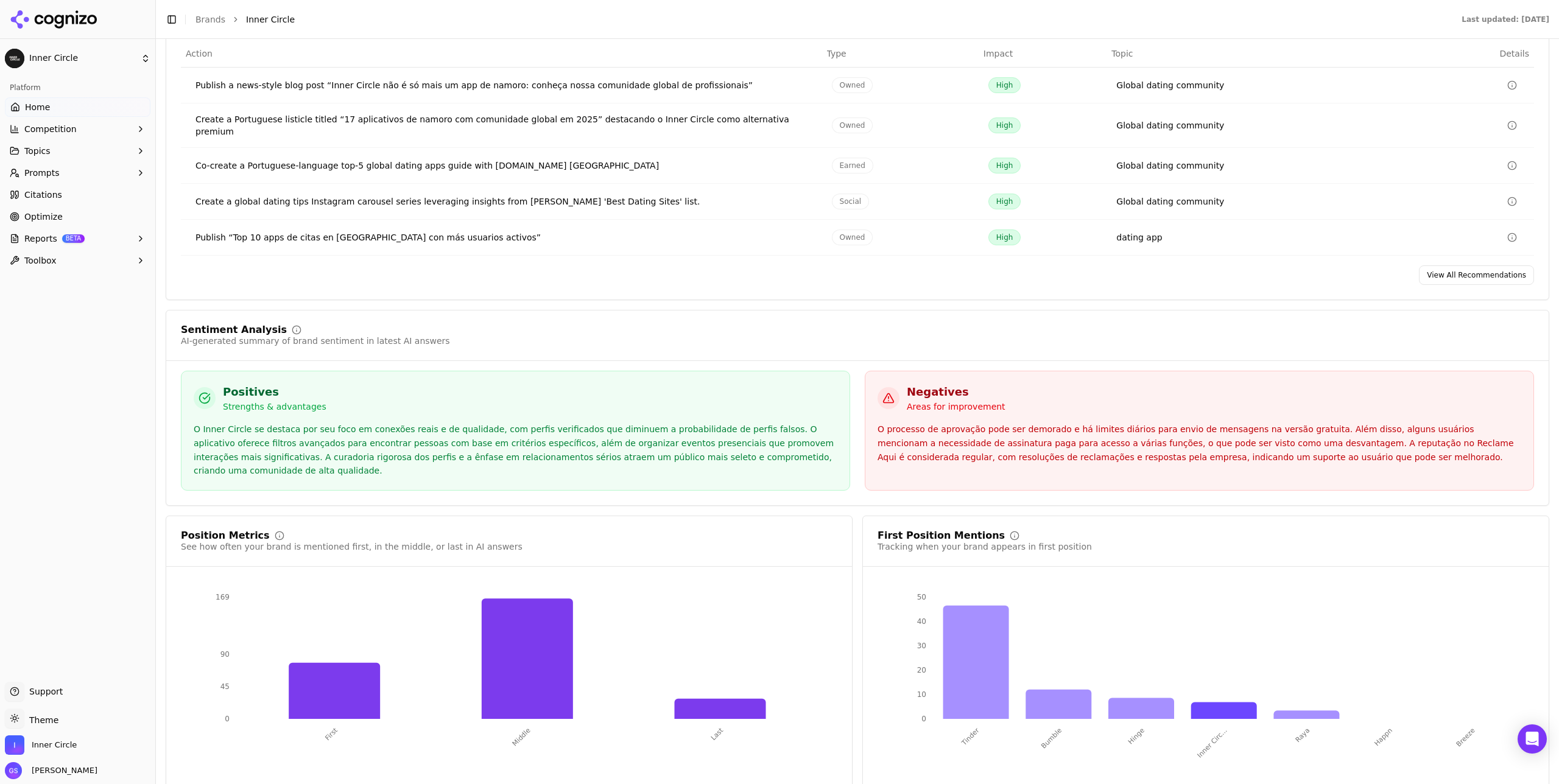
drag, startPoint x: 733, startPoint y: 247, endPoint x: 749, endPoint y: 246, distance: 16.0
click at [733, 247] on td "Publish “Top 10 apps de citas en [GEOGRAPHIC_DATA] con más usuarios activos”" at bounding box center [500, 238] width 641 height 36
click at [782, 250] on td "Publish “Top 10 apps de citas en [GEOGRAPHIC_DATA] con más usuarios activos”" at bounding box center [500, 238] width 641 height 36
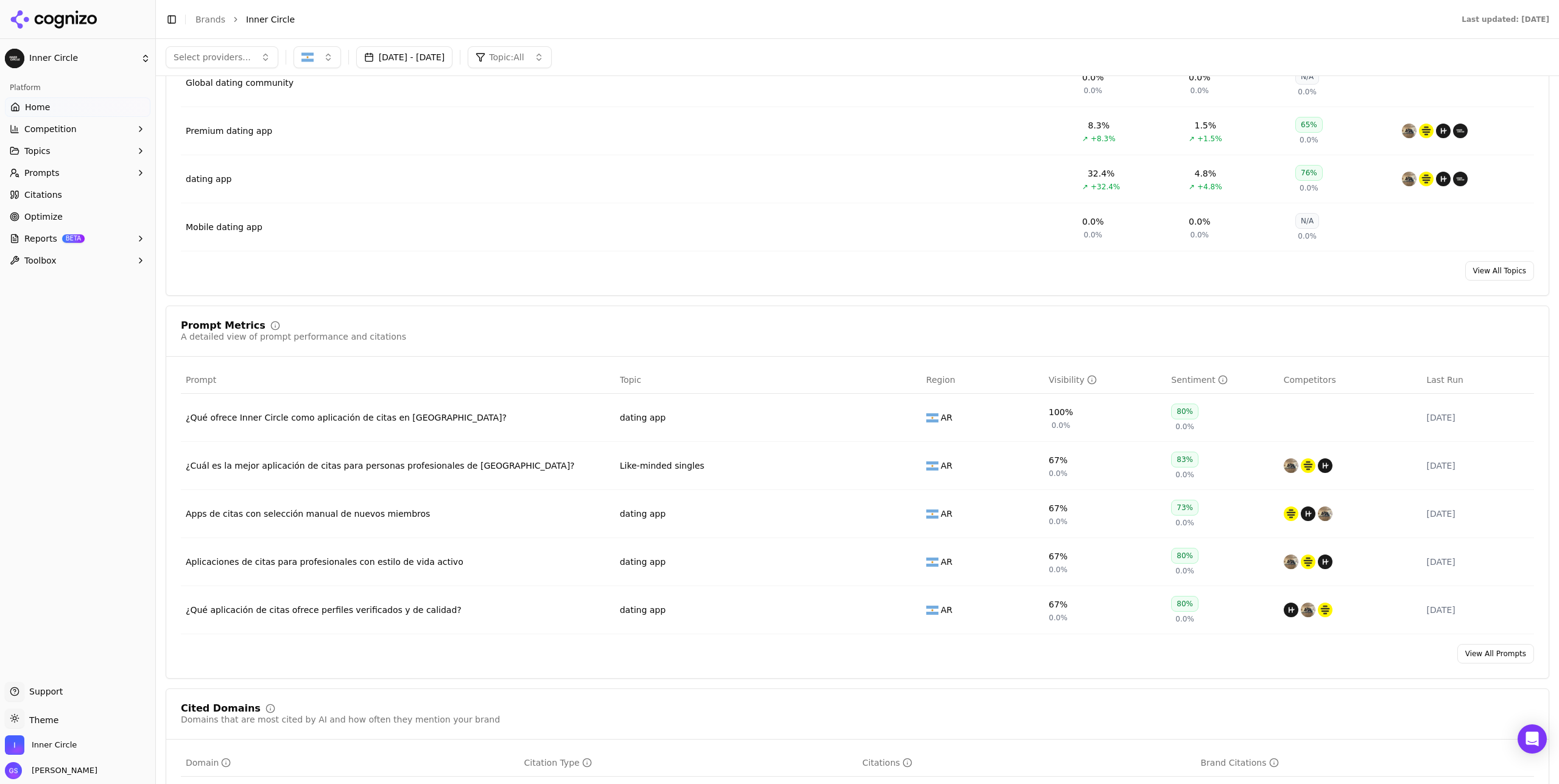
scroll to position [0, 0]
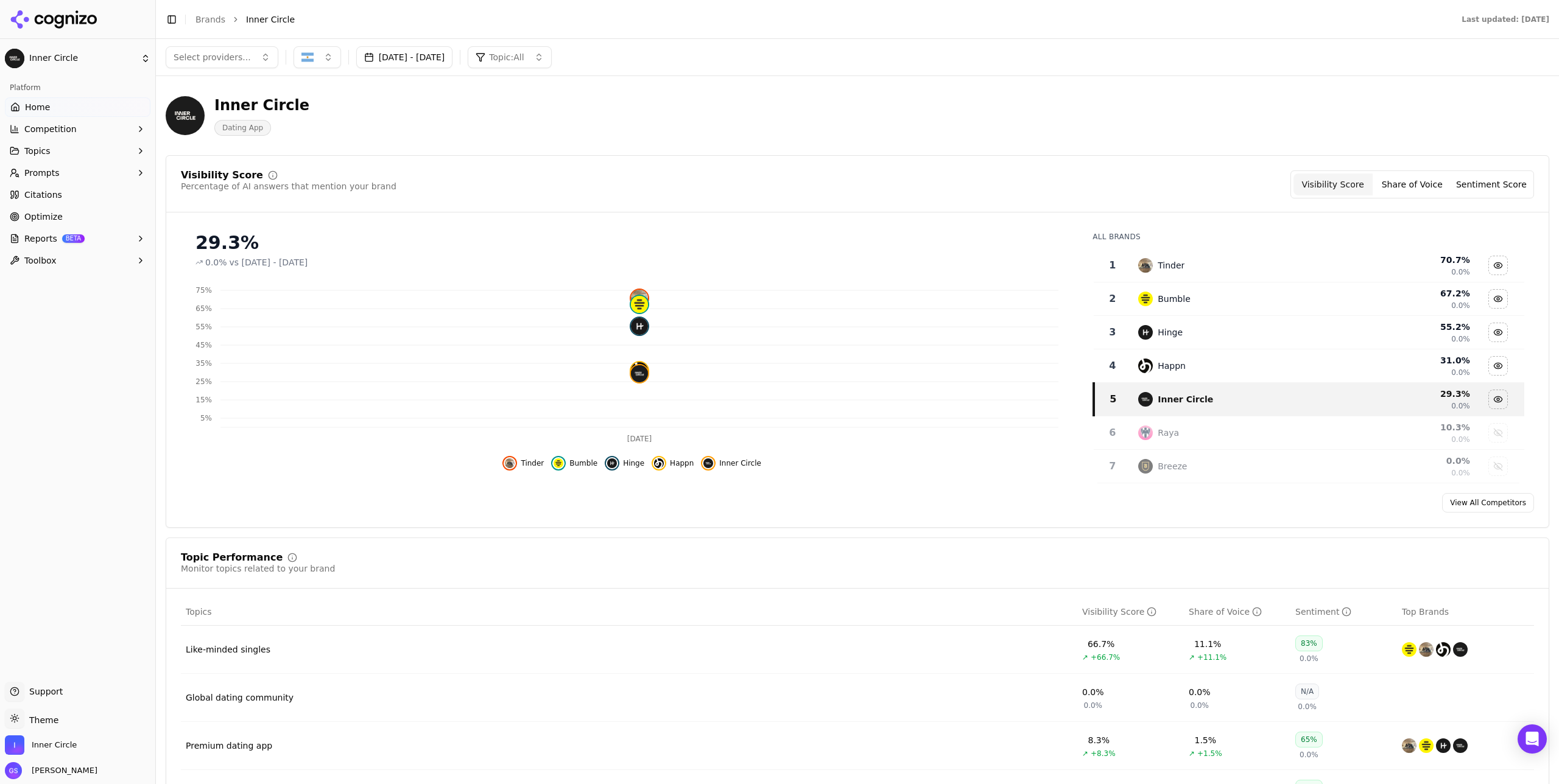
click at [308, 70] on div "Select providers... Aug 11, 2025 - Oct 10, 2025 Topic: All" at bounding box center [857, 57] width 1403 height 37
click at [312, 48] on button "button" at bounding box center [318, 57] width 48 height 22
drag, startPoint x: 339, startPoint y: 108, endPoint x: 344, endPoint y: 119, distance: 12.1
click at [340, 108] on div "[GEOGRAPHIC_DATA]" at bounding box center [374, 106] width 164 height 20
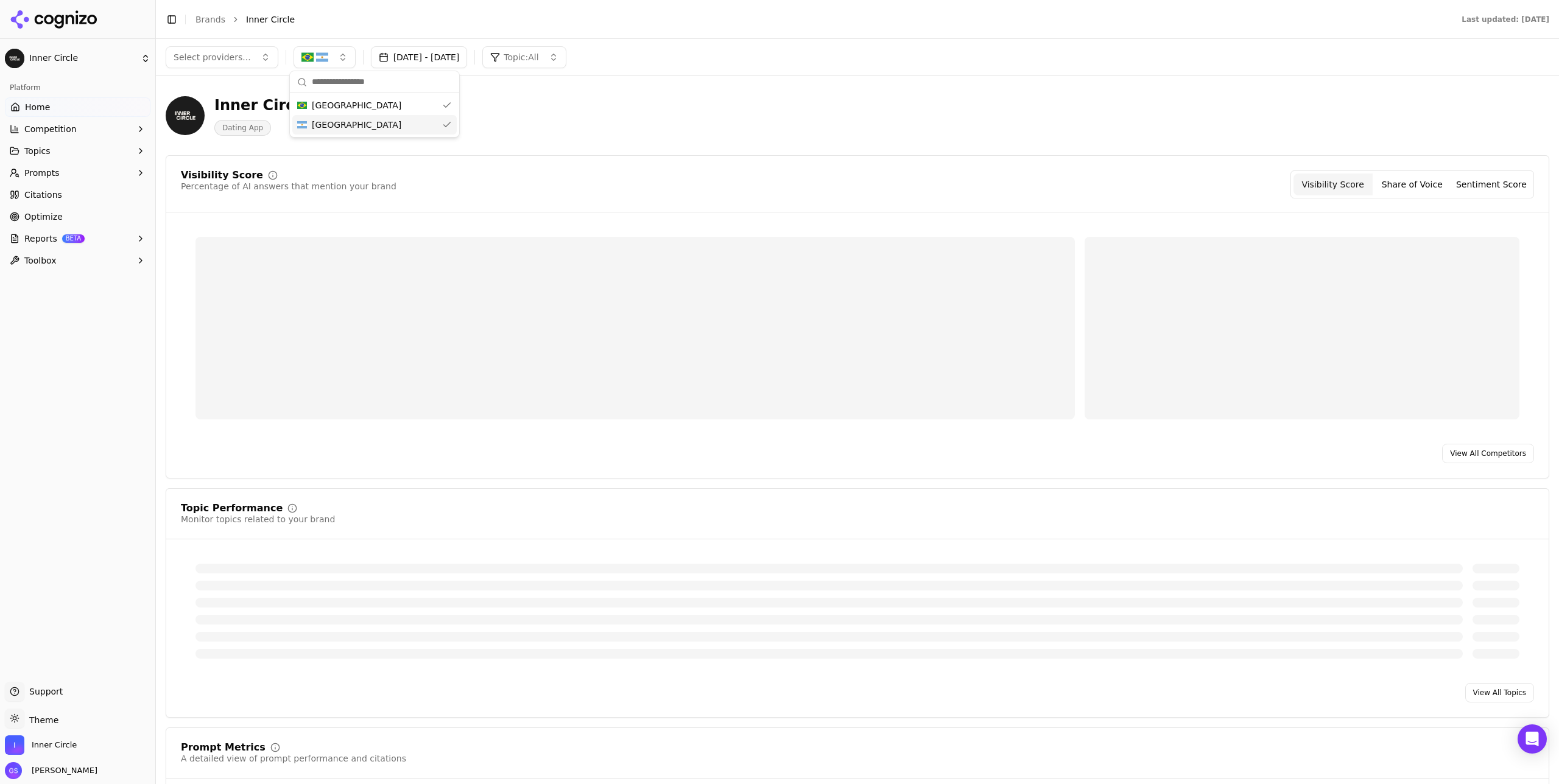
click at [344, 122] on span "[GEOGRAPHIC_DATA]" at bounding box center [357, 125] width 90 height 12
click at [612, 131] on div "Inner Circle Dating App" at bounding box center [439, 116] width 546 height 40
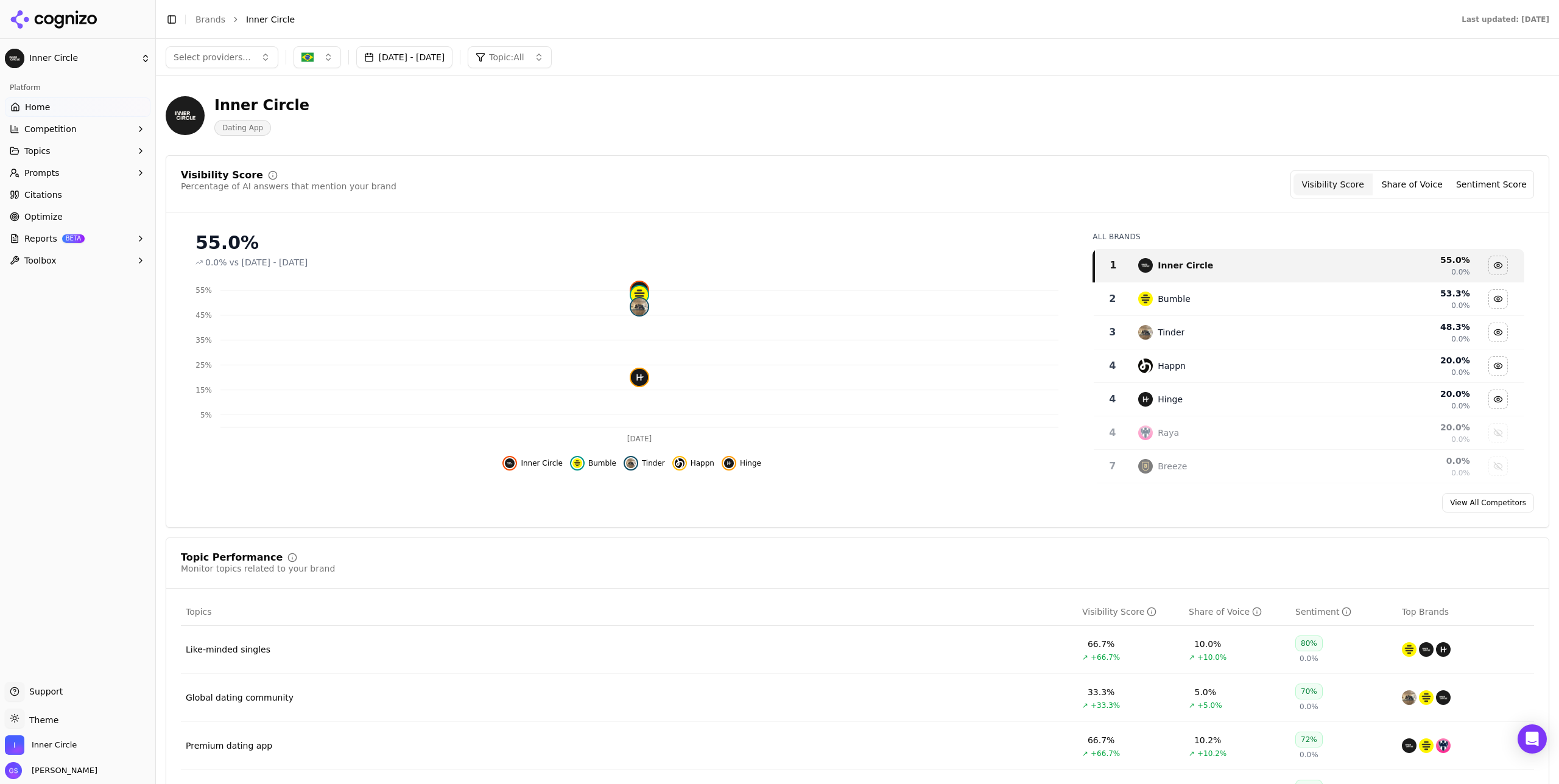
click at [71, 125] on span "Competition" at bounding box center [50, 129] width 53 height 12
click at [76, 270] on link "Optimize" at bounding box center [78, 275] width 146 height 20
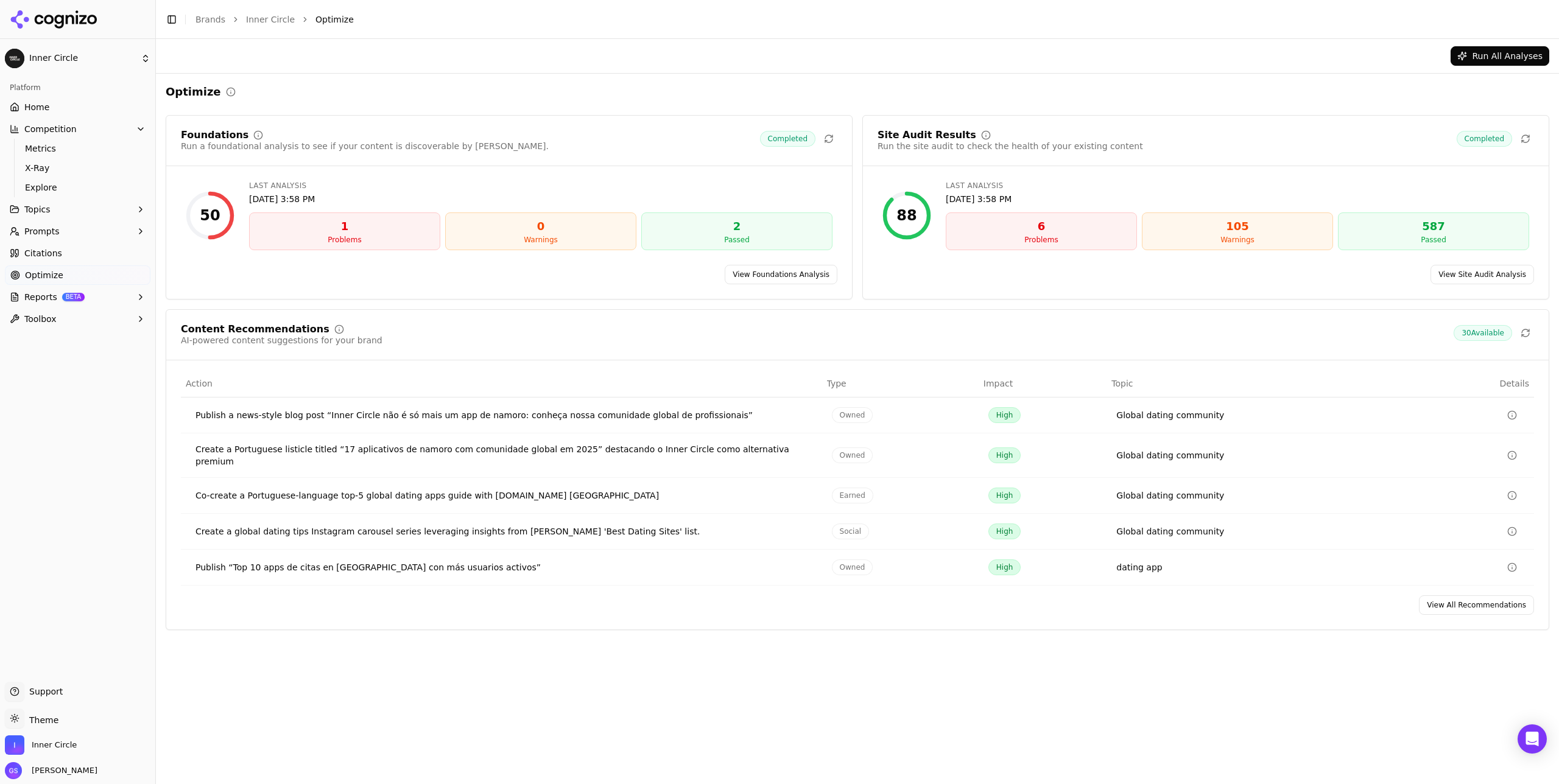
click at [781, 279] on link "View Foundations Analysis" at bounding box center [780, 275] width 113 height 20
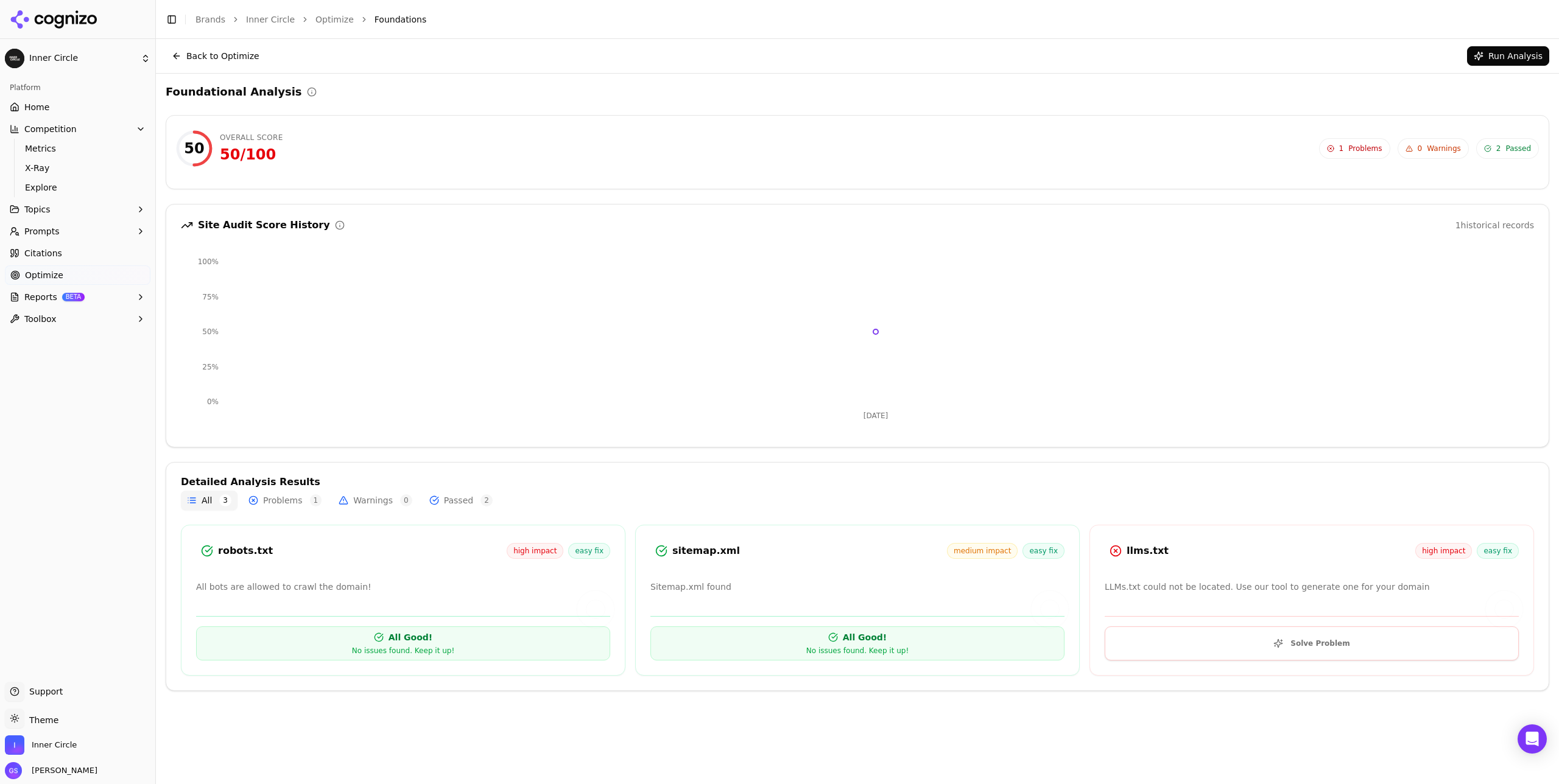
click at [1238, 639] on button "Solve Problem" at bounding box center [1313, 644] width 415 height 34
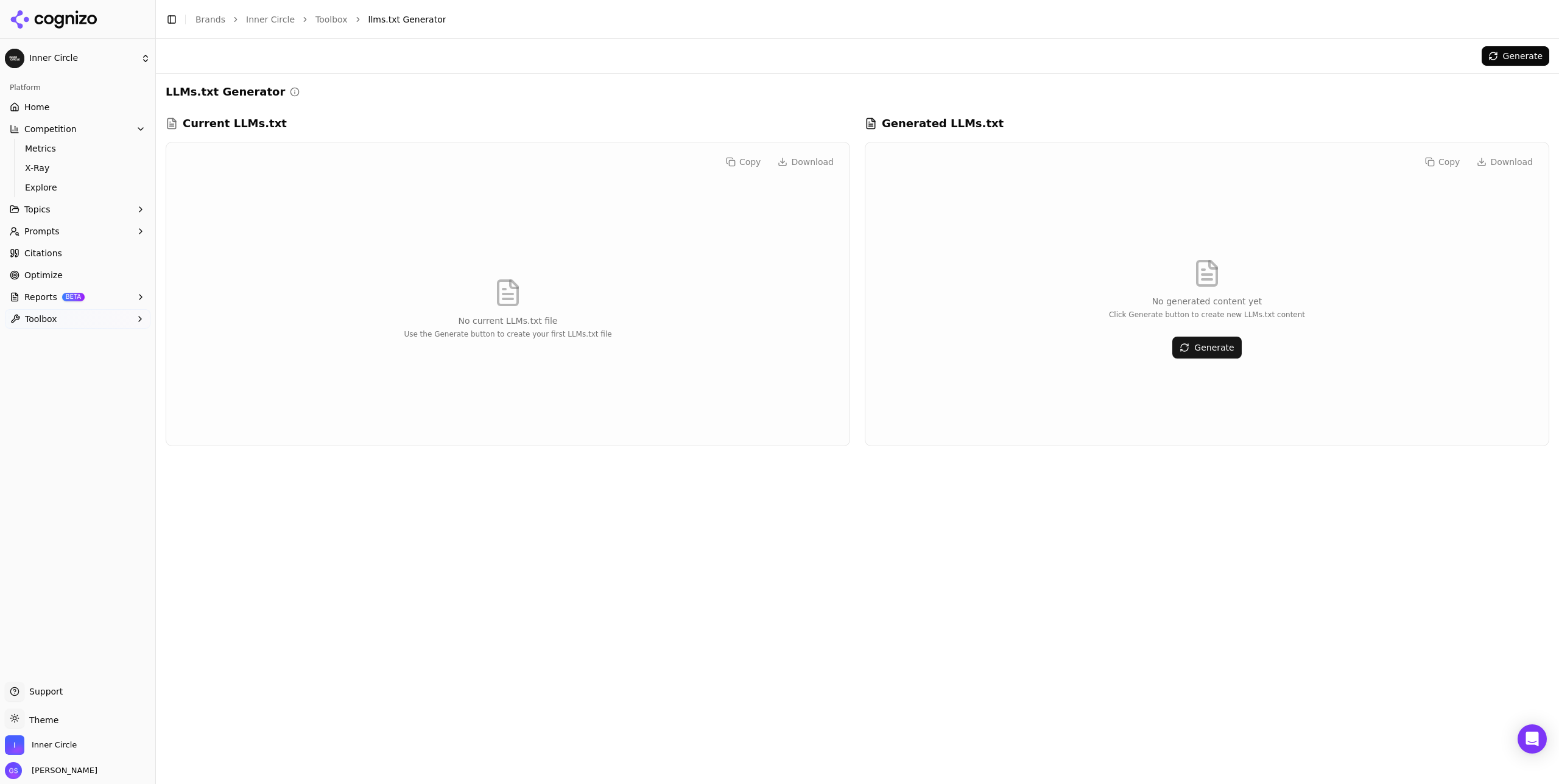
click at [1230, 349] on button "Generate" at bounding box center [1206, 348] width 69 height 22
